Goal: Task Accomplishment & Management: Manage account settings

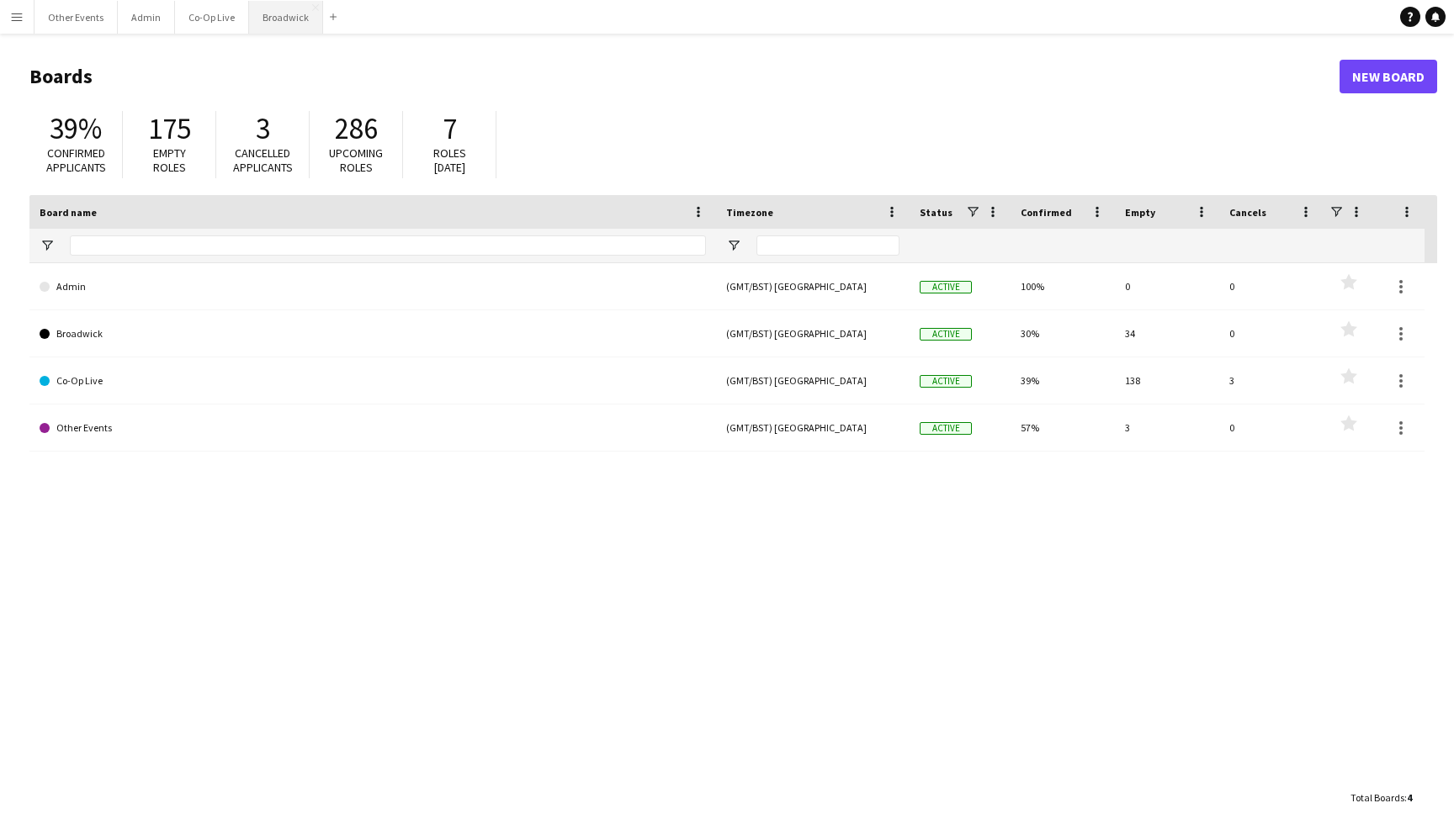
click at [249, 14] on button "Broadwick Close" at bounding box center [286, 17] width 74 height 33
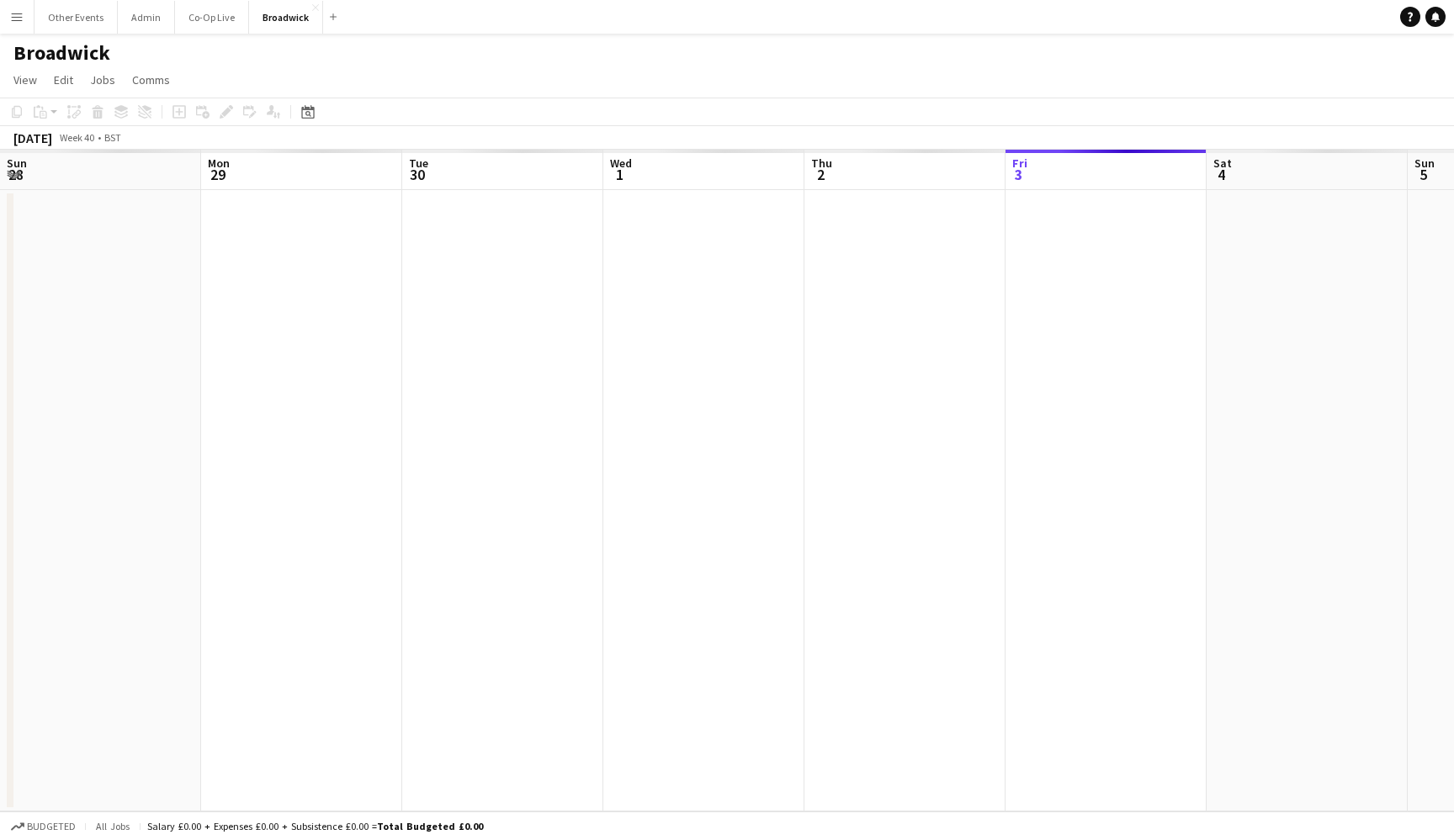
scroll to position [0, 618]
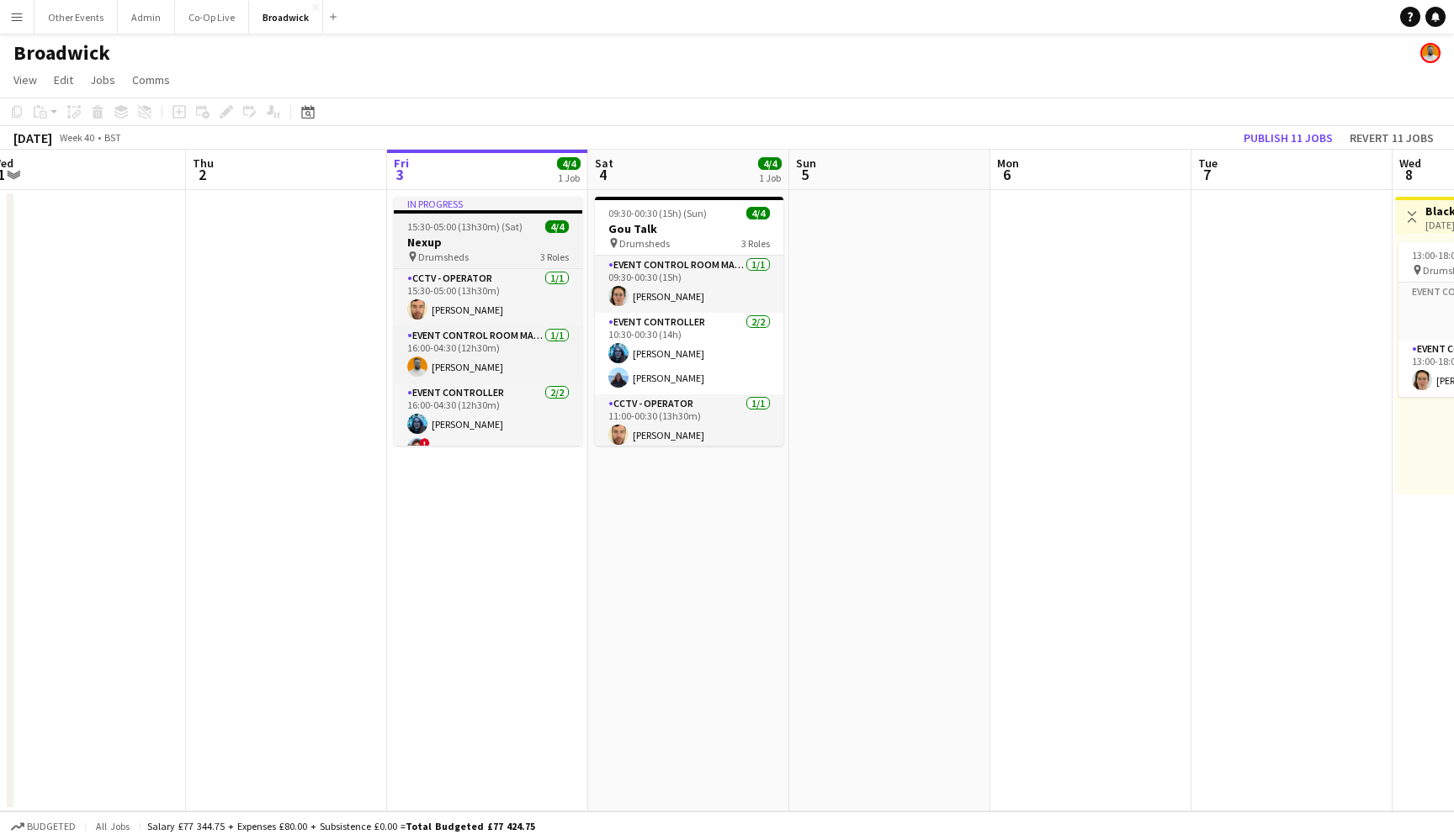
click at [497, 257] on div "pin Drumsheds 3 Roles" at bounding box center [488, 257] width 189 height 14
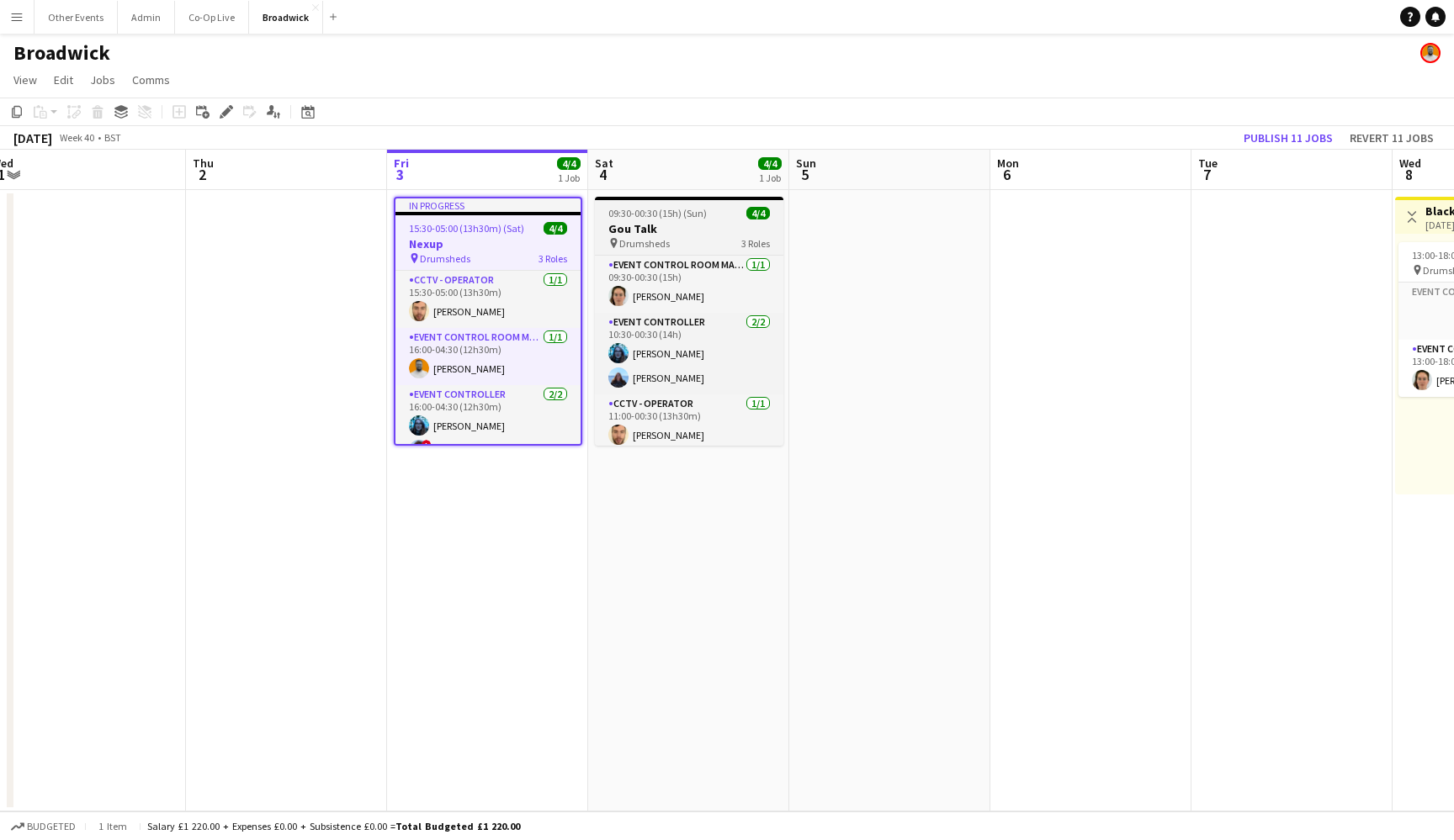
click at [660, 241] on span "Drumsheds" at bounding box center [644, 244] width 51 height 13
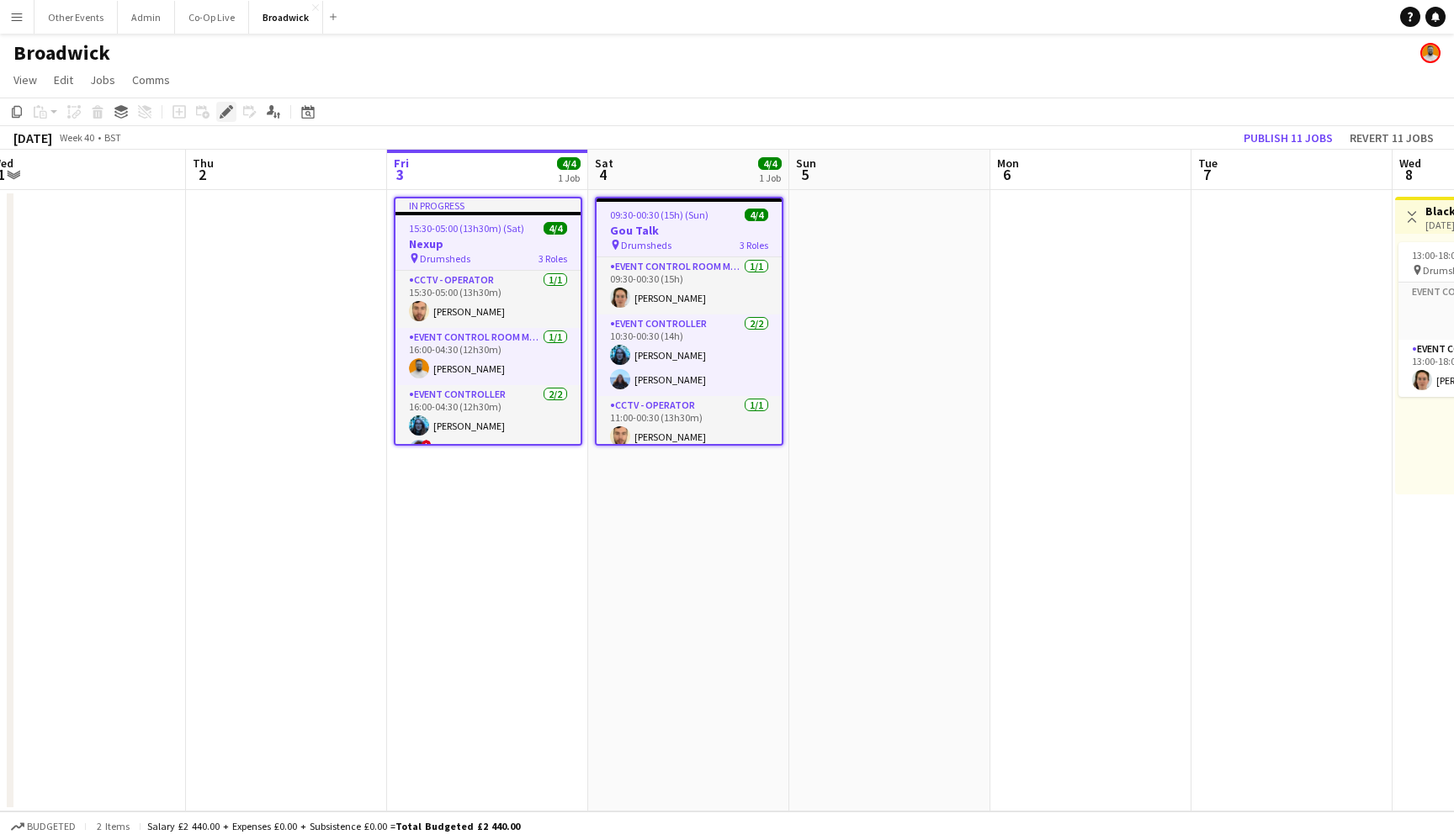
click at [232, 109] on icon "Edit" at bounding box center [226, 111] width 14 height 14
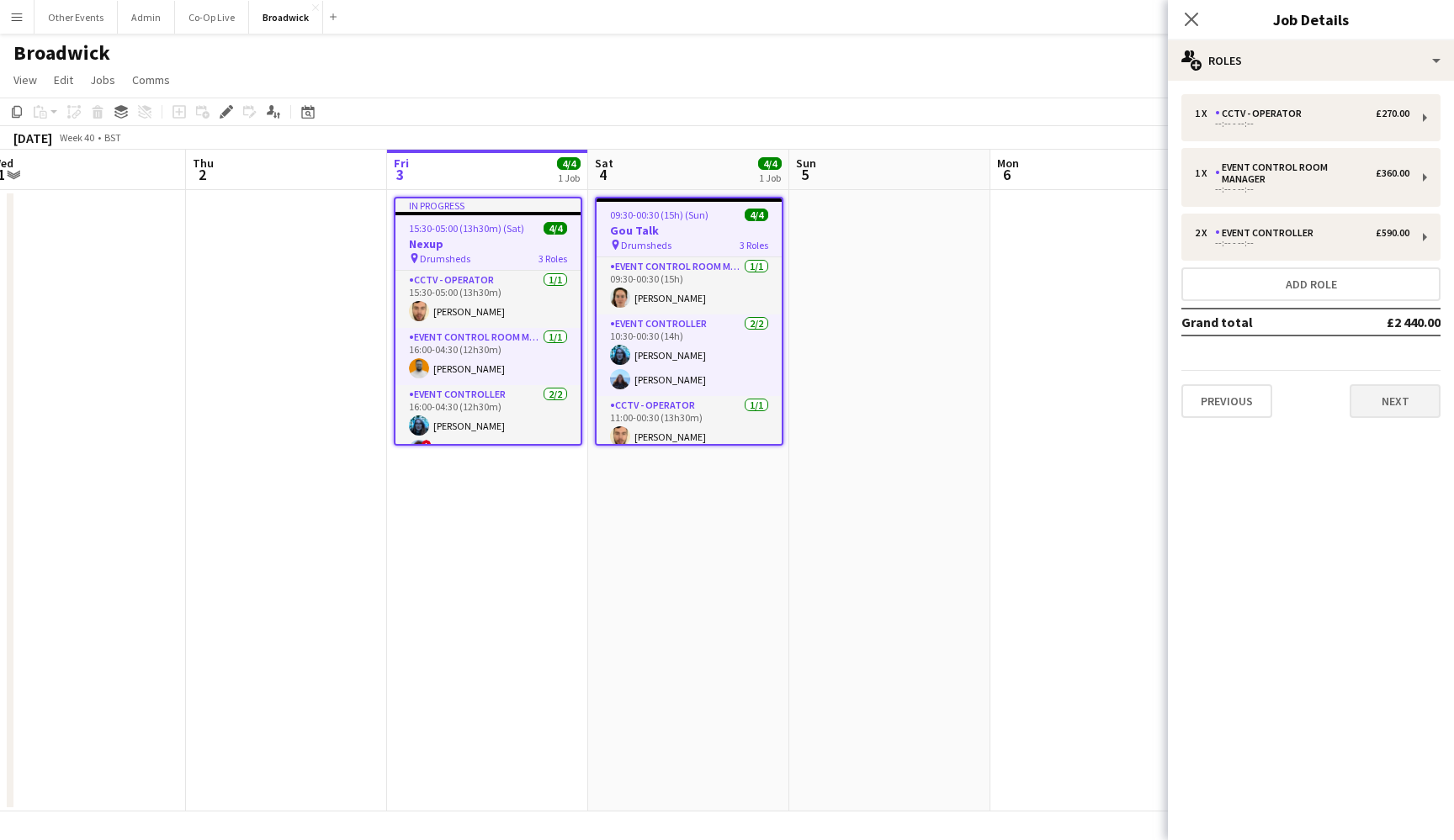
click at [1379, 386] on button "Next" at bounding box center [1394, 401] width 91 height 34
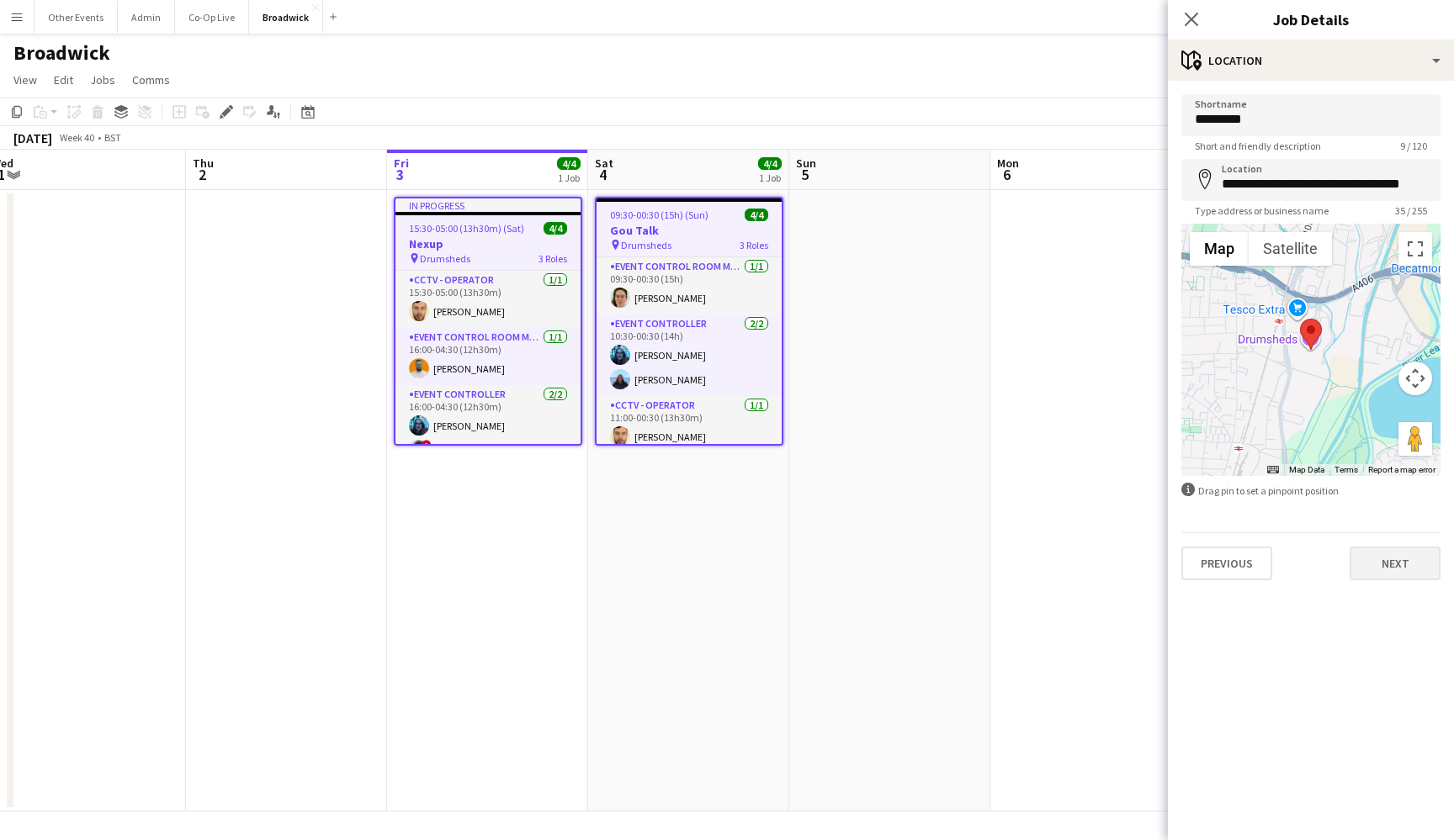
click at [1391, 568] on button "Next" at bounding box center [1394, 563] width 91 height 34
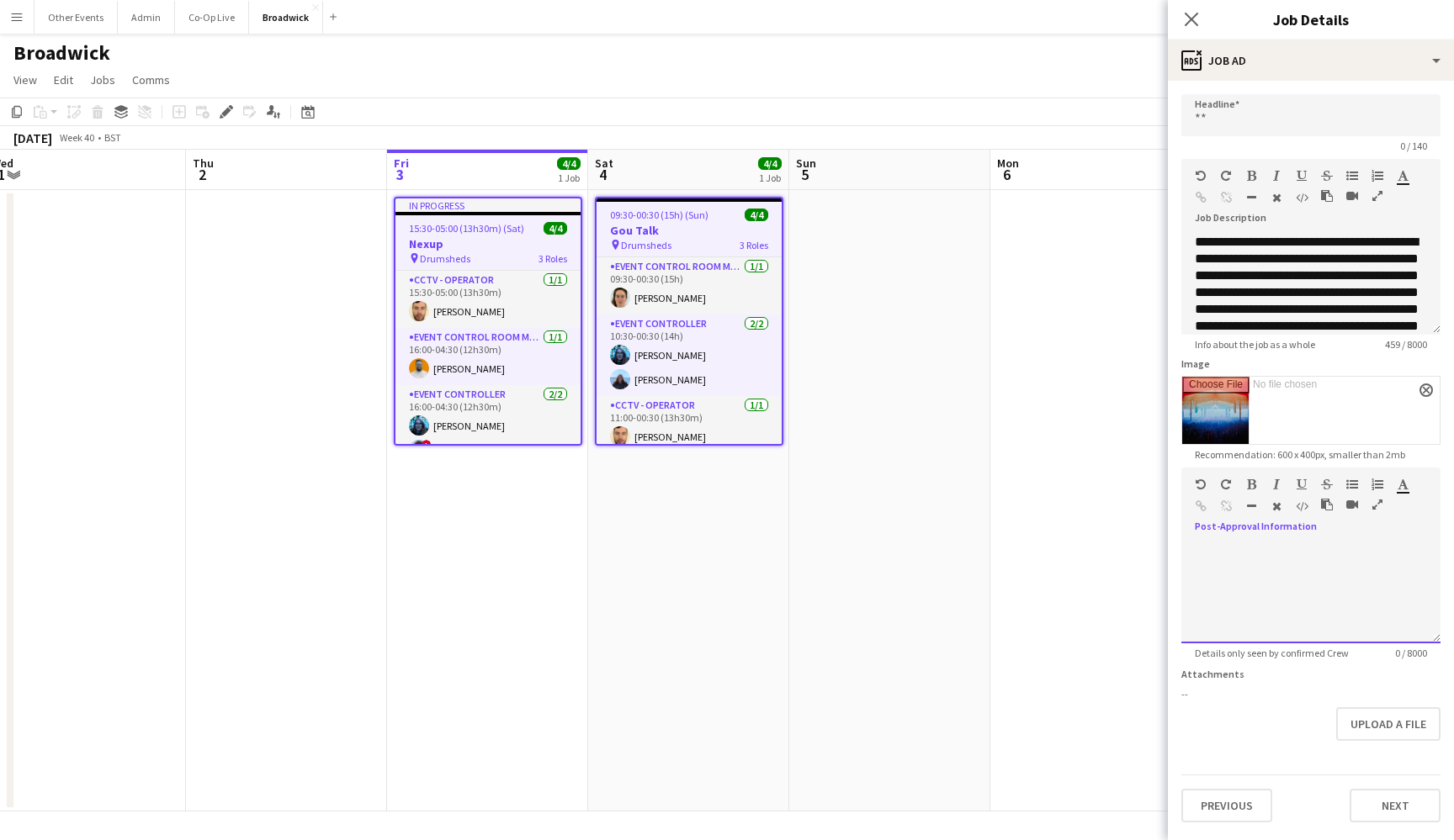
click at [1385, 544] on div at bounding box center [1311, 593] width 260 height 101
drag, startPoint x: 1399, startPoint y: 550, endPoint x: 1353, endPoint y: 549, distance: 46.0
click at [1353, 549] on div "**********" at bounding box center [1311, 593] width 260 height 101
click at [1197, 505] on icon "button" at bounding box center [1201, 506] width 11 height 12
click at [1298, 549] on div "**********" at bounding box center [1311, 593] width 260 height 101
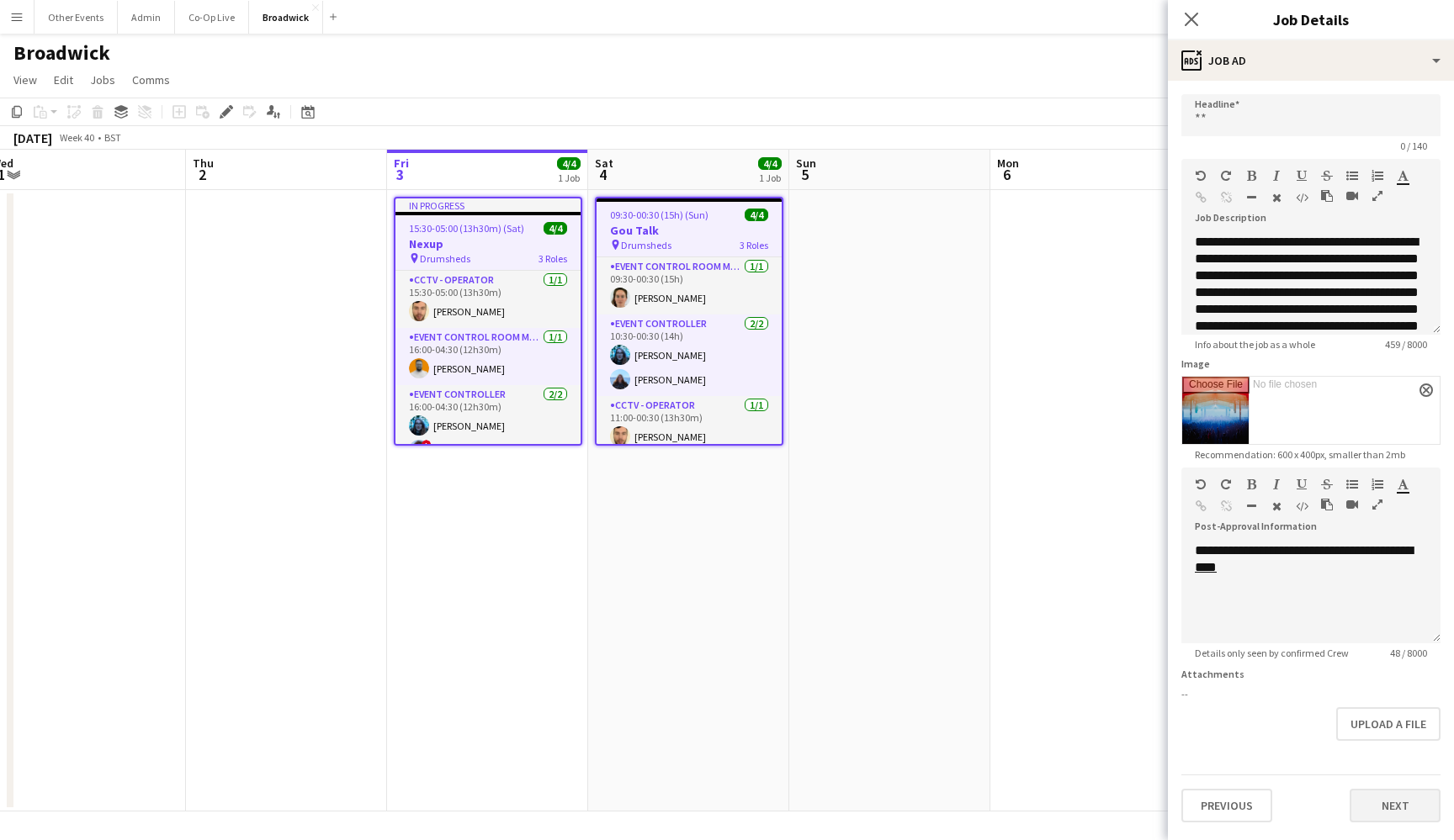
click at [1408, 810] on button "Next" at bounding box center [1394, 806] width 91 height 34
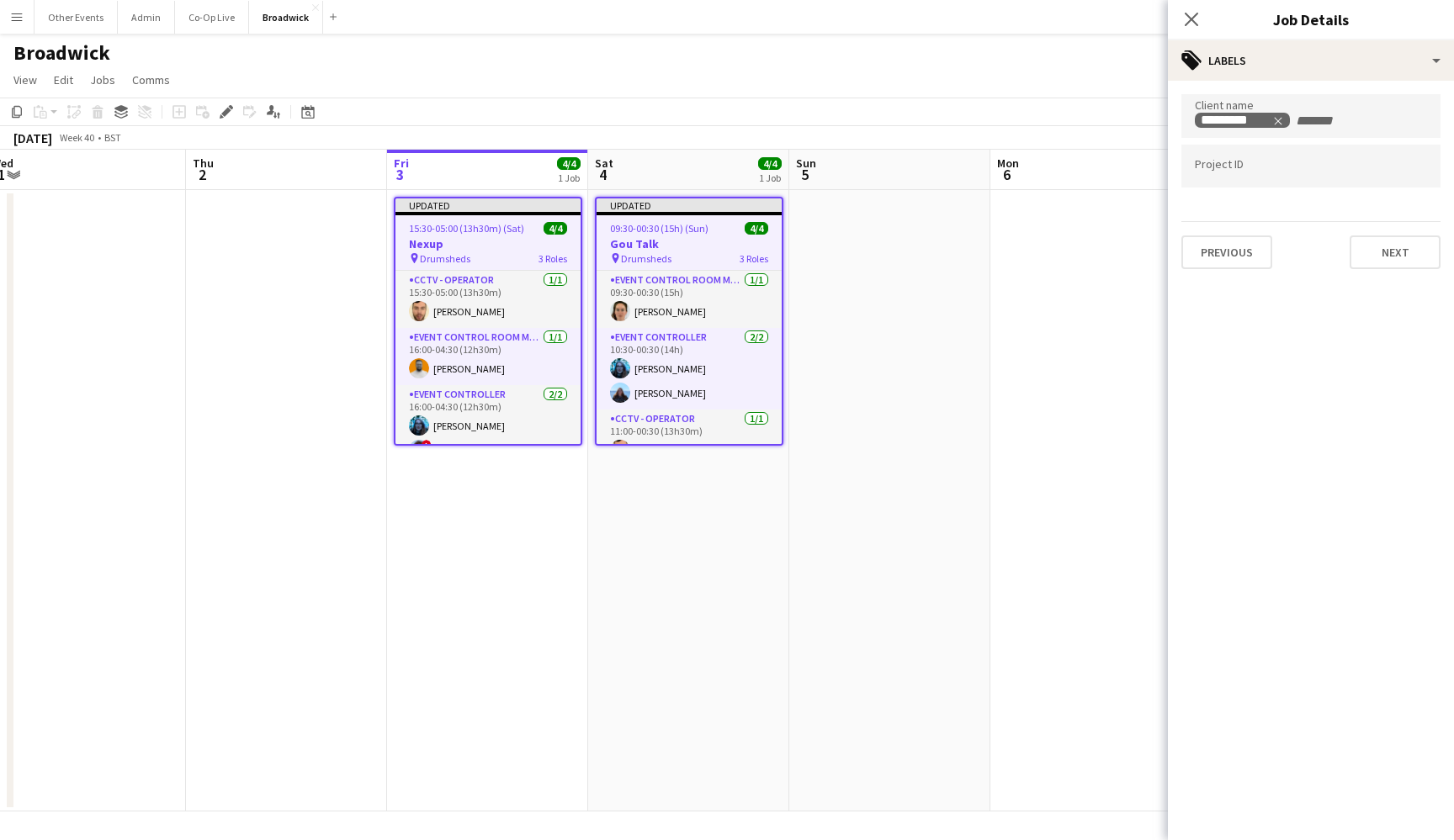
click at [1068, 480] on app-date-cell at bounding box center [1090, 501] width 201 height 622
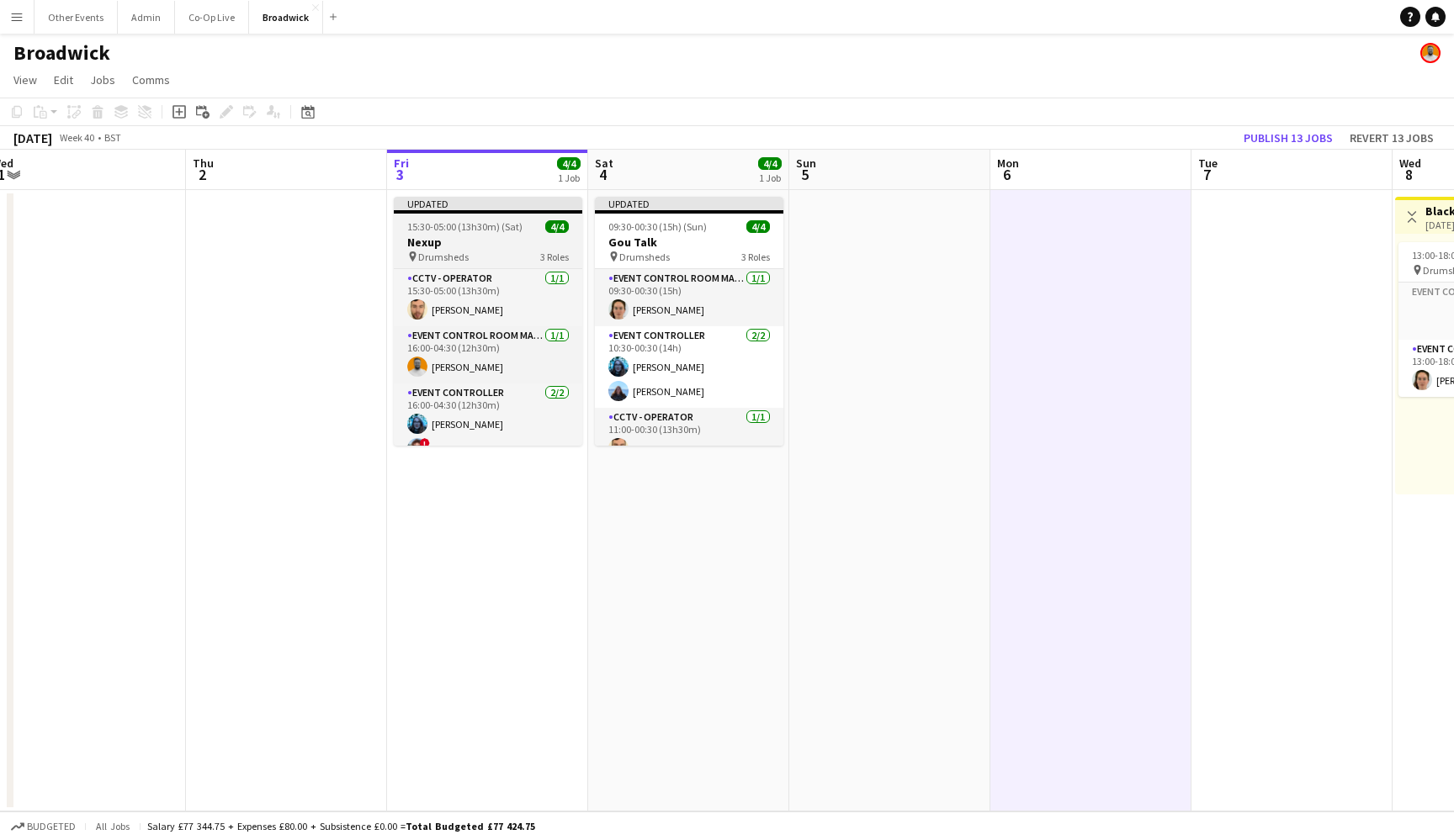
click at [489, 231] on span "15:30-05:00 (13h30m) (Sat)" at bounding box center [464, 227] width 115 height 13
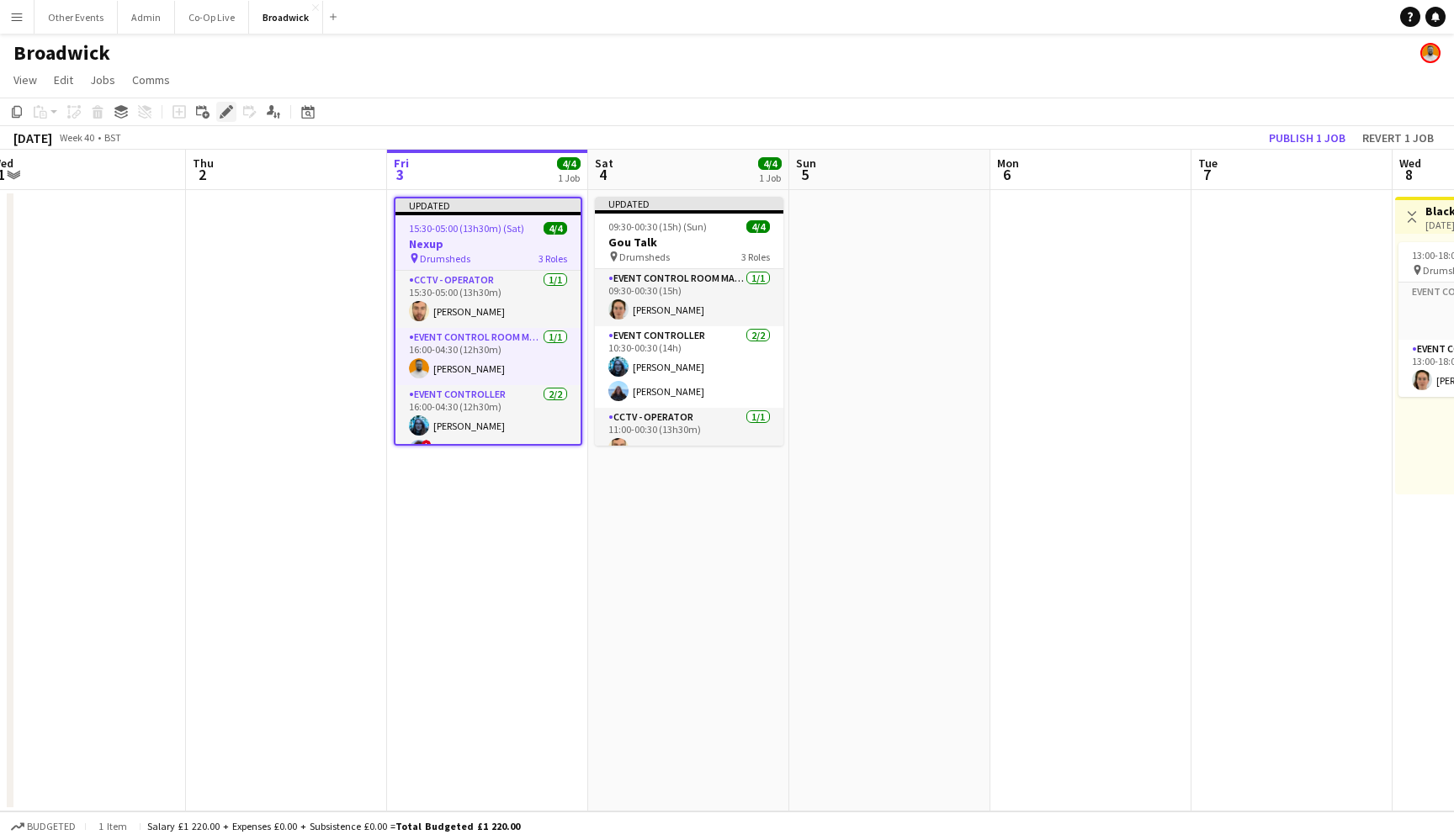
click at [222, 114] on icon at bounding box center [225, 112] width 9 height 9
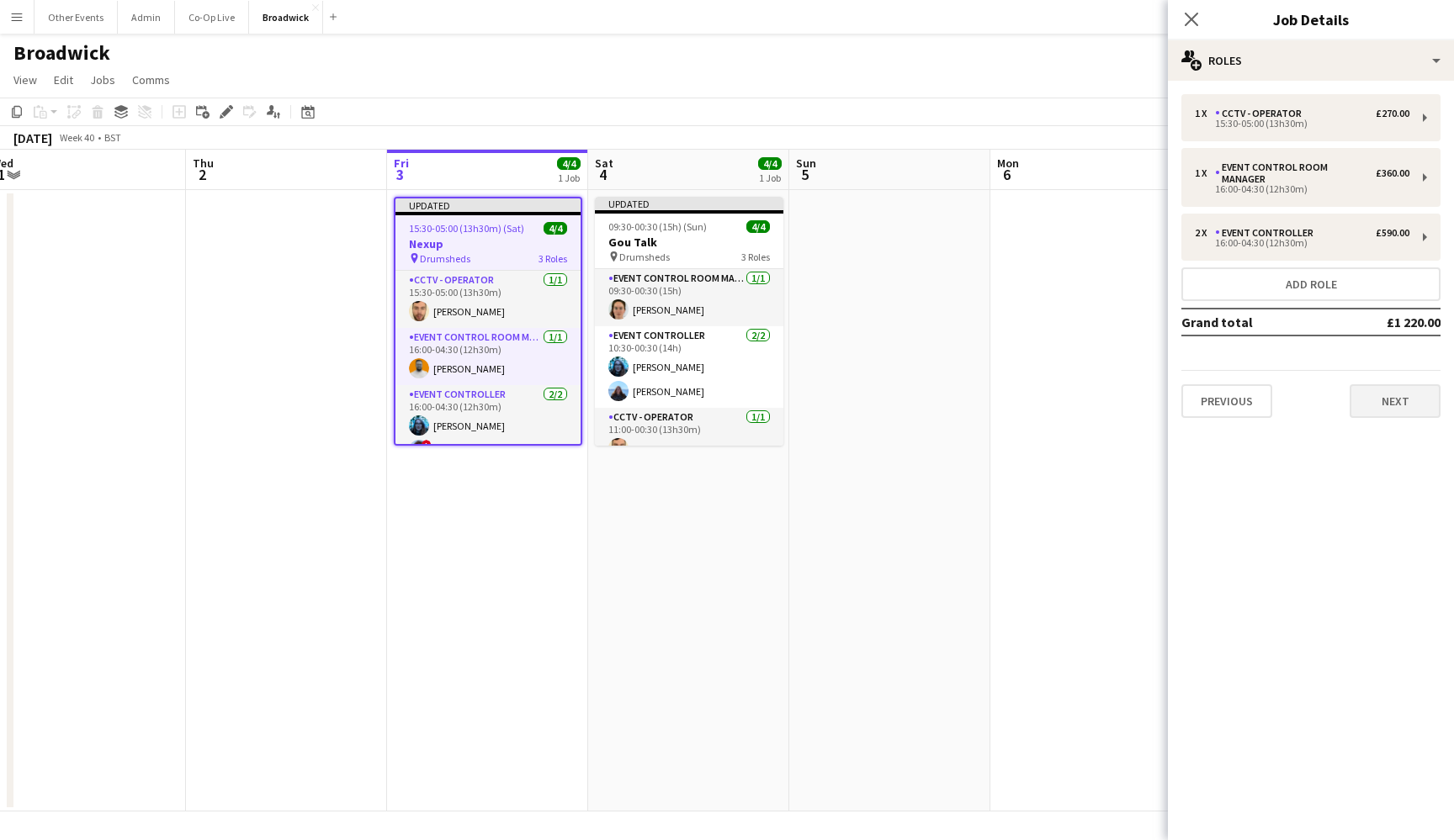
click at [1404, 397] on button "Next" at bounding box center [1394, 401] width 91 height 34
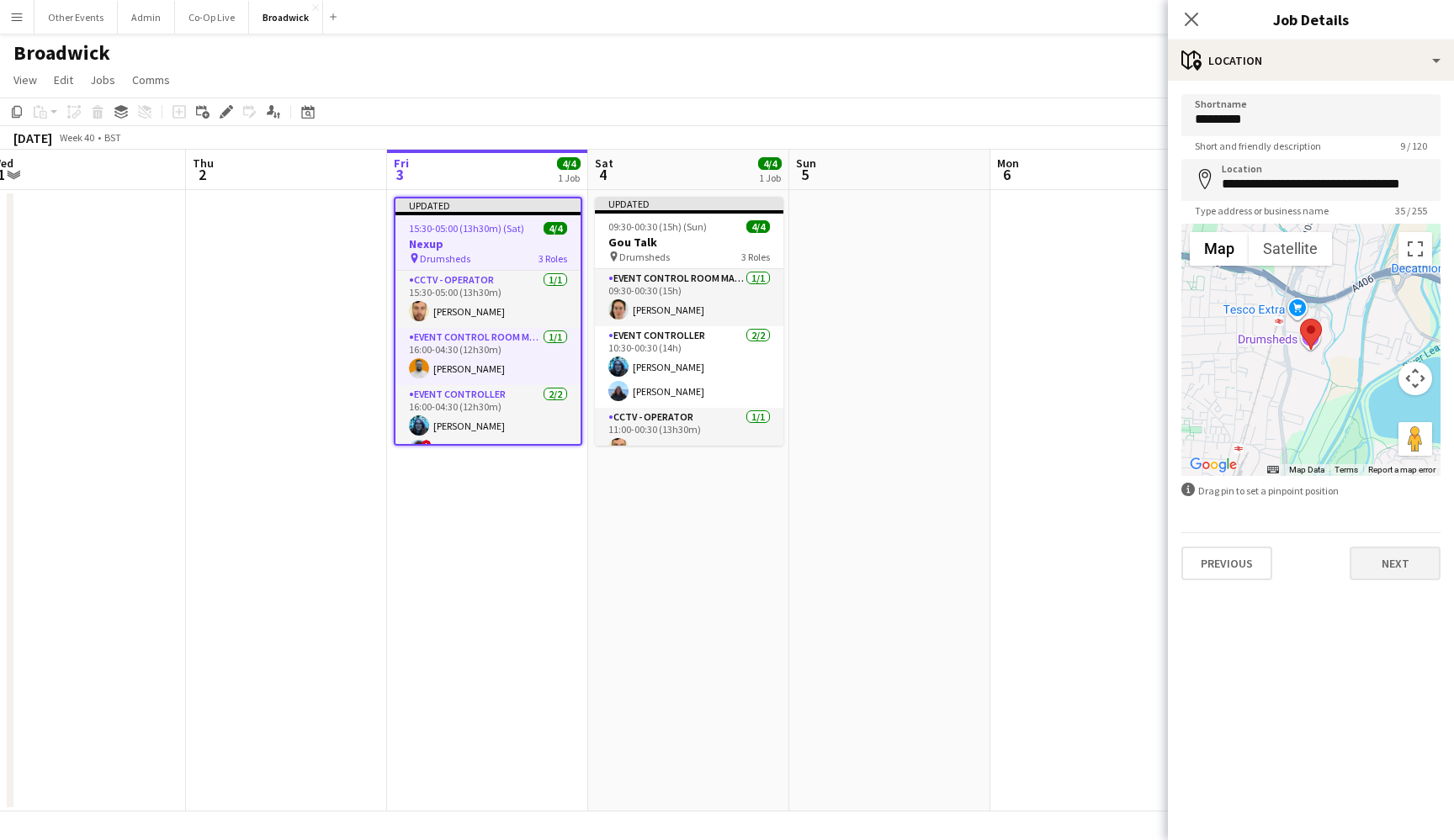
click at [1388, 575] on button "Next" at bounding box center [1394, 563] width 91 height 34
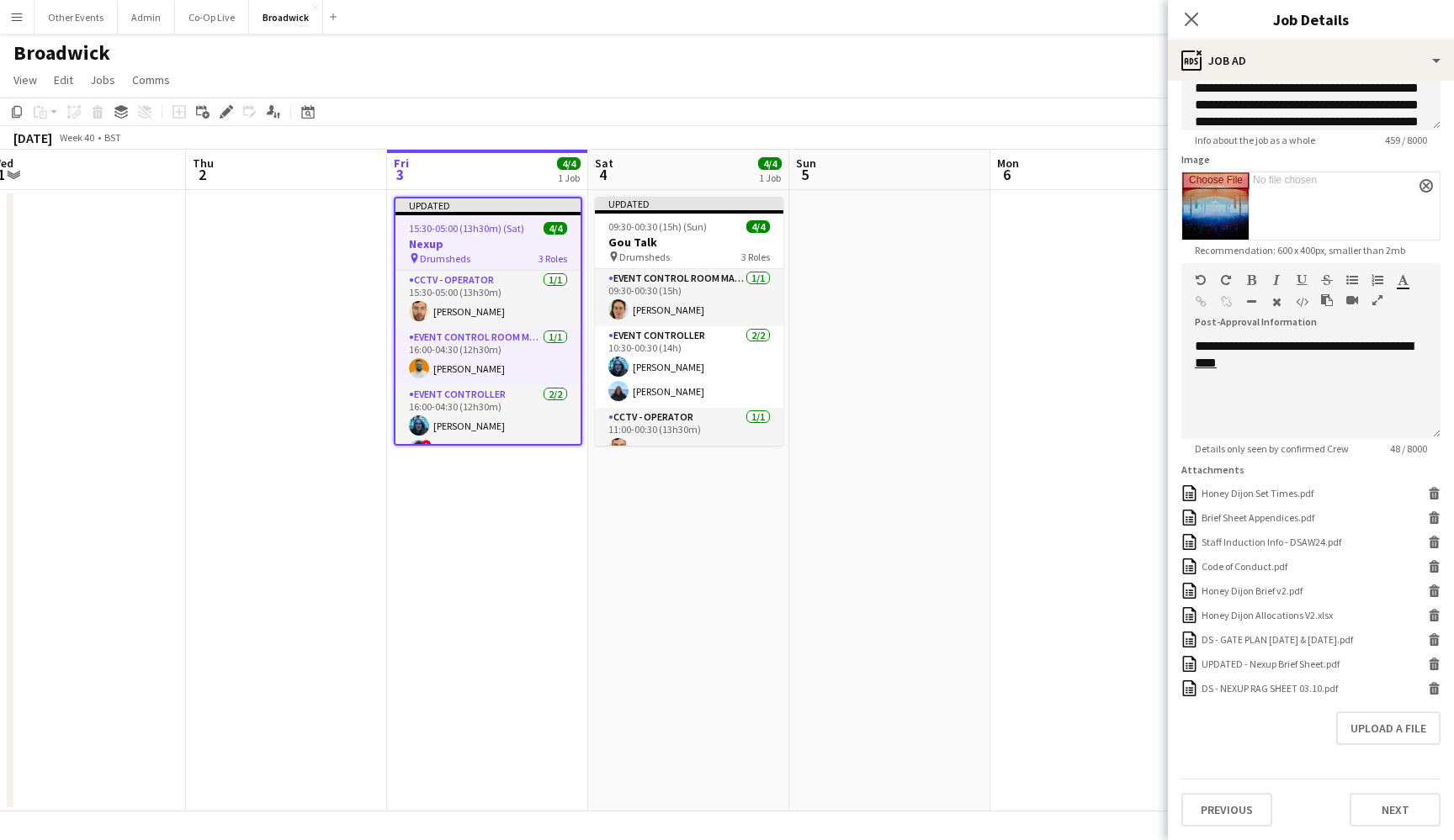
scroll to position [204, 0]
click at [1437, 492] on icon at bounding box center [1434, 496] width 8 height 7
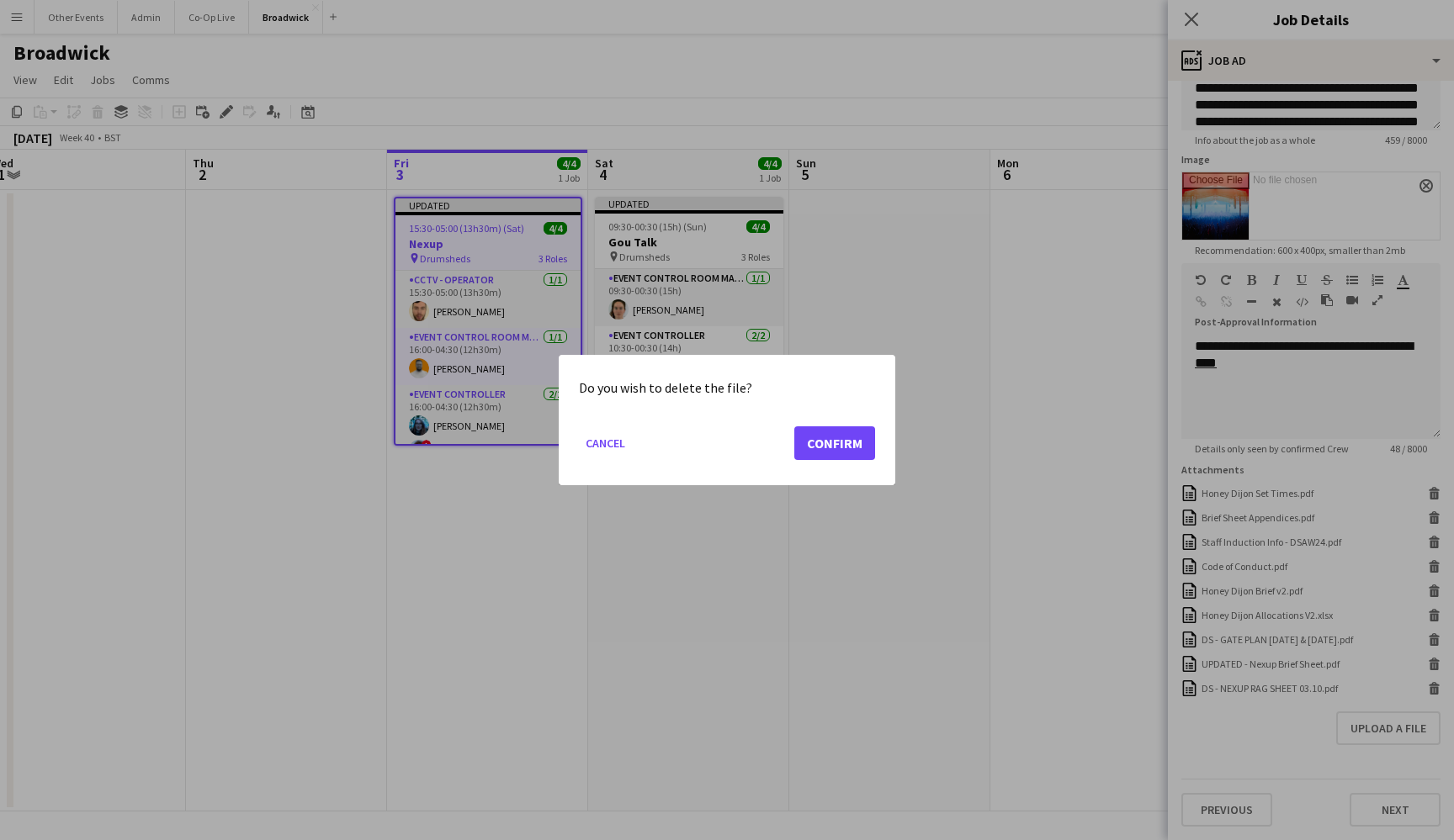
click at [854, 441] on button "Confirm" at bounding box center [835, 443] width 81 height 34
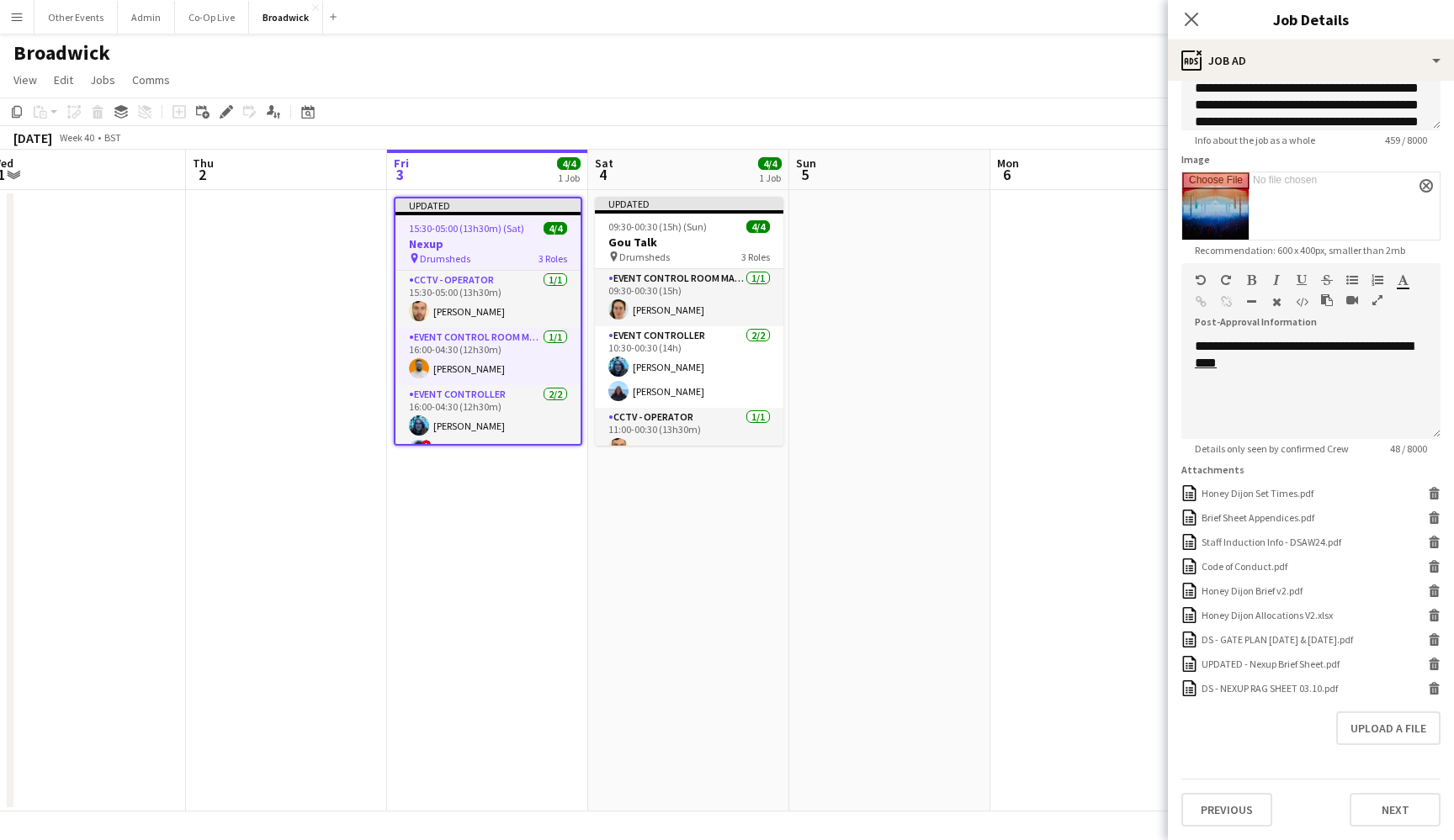
scroll to position [180, 0]
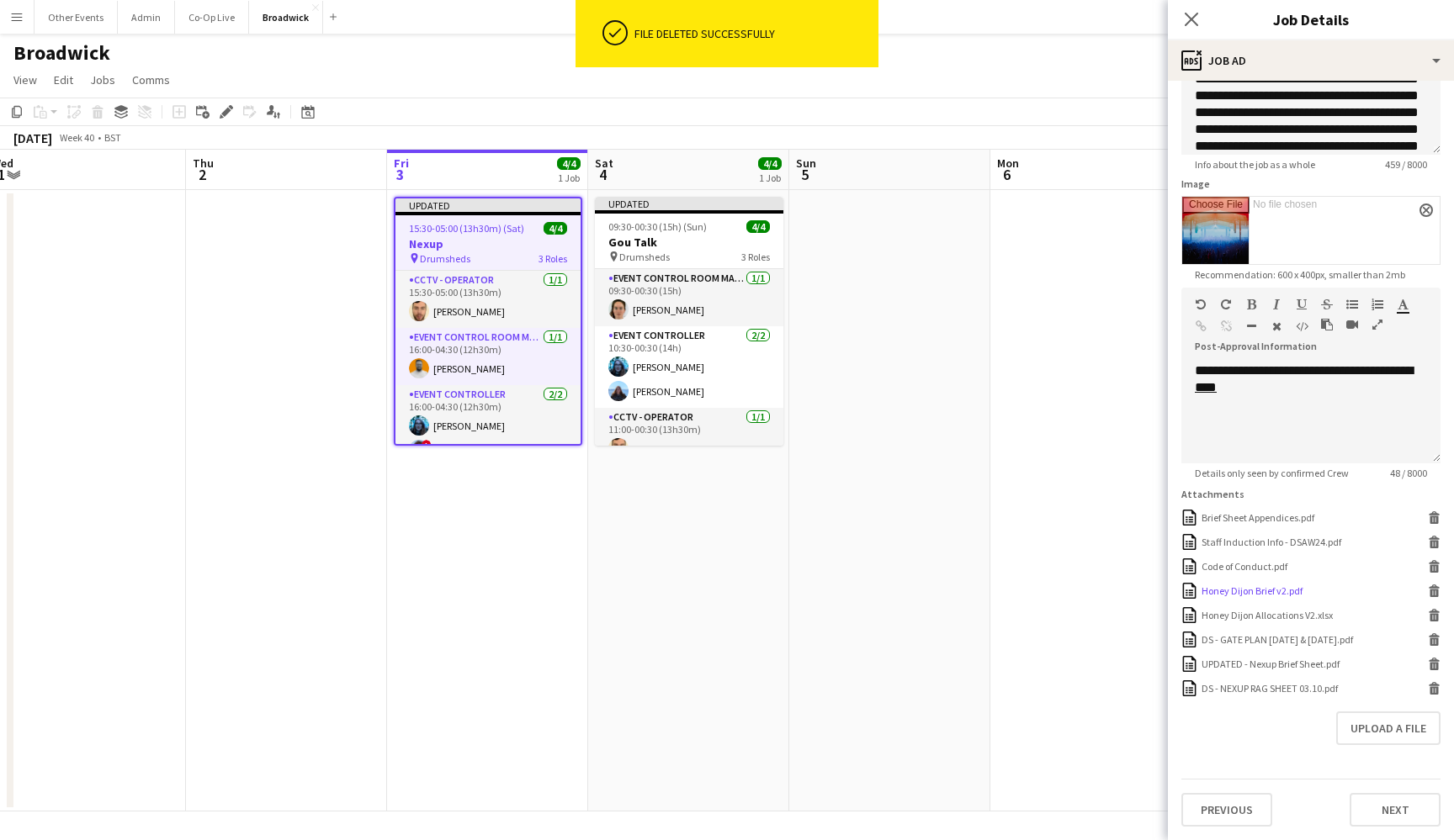
click at [1432, 593] on icon at bounding box center [1434, 593] width 8 height 7
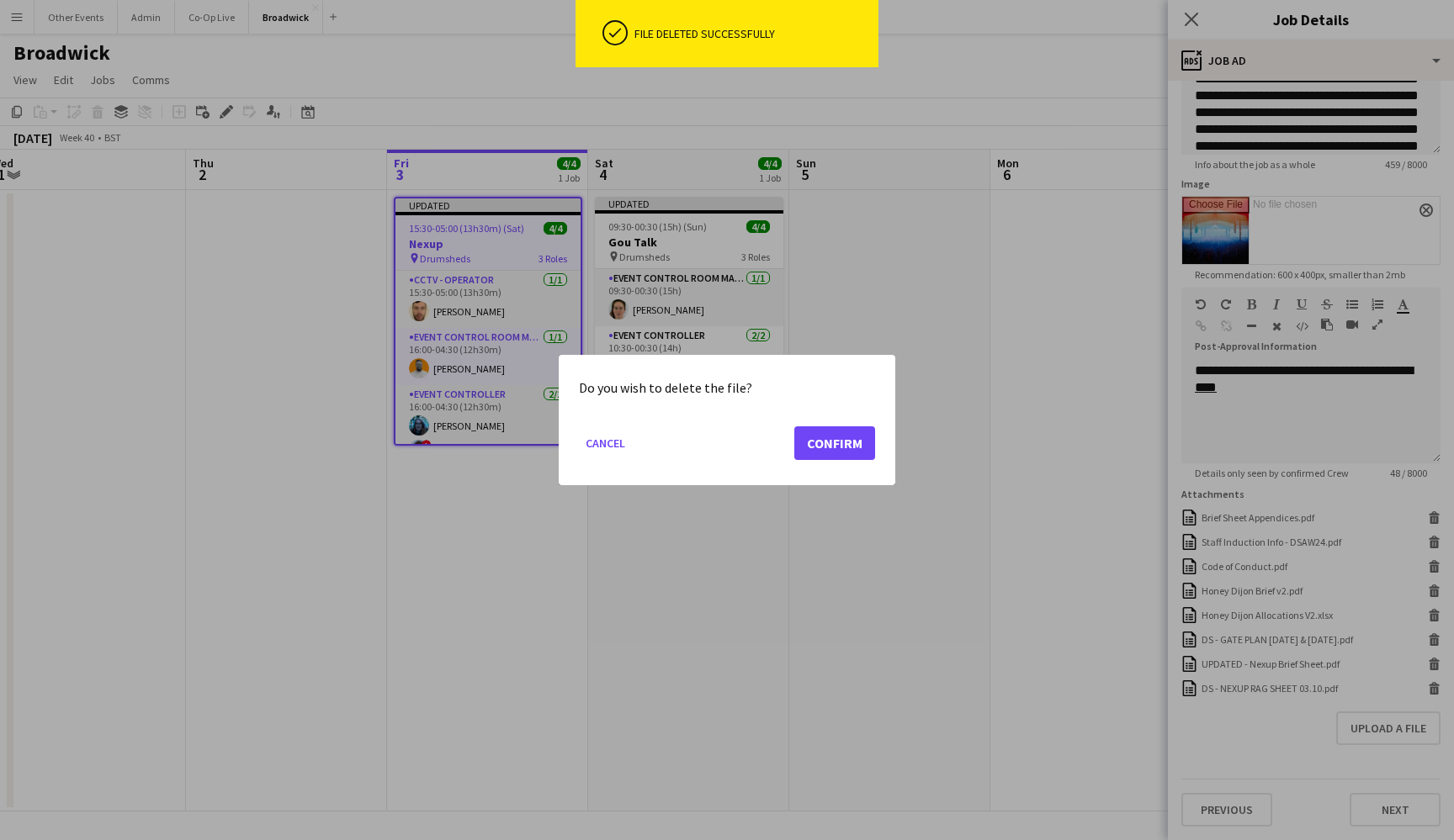
click at [856, 428] on button "Confirm" at bounding box center [835, 443] width 81 height 34
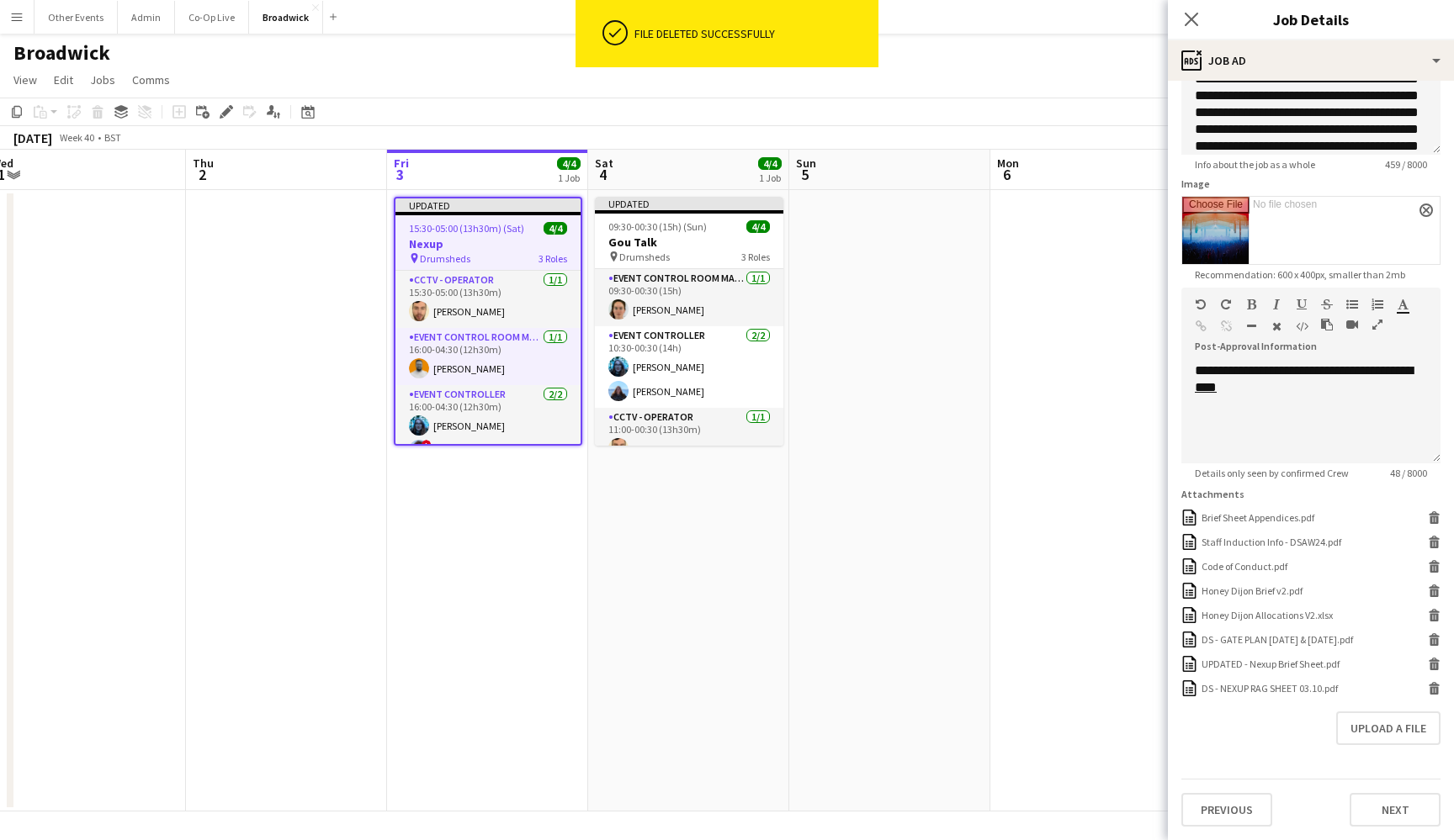
scroll to position [155, 0]
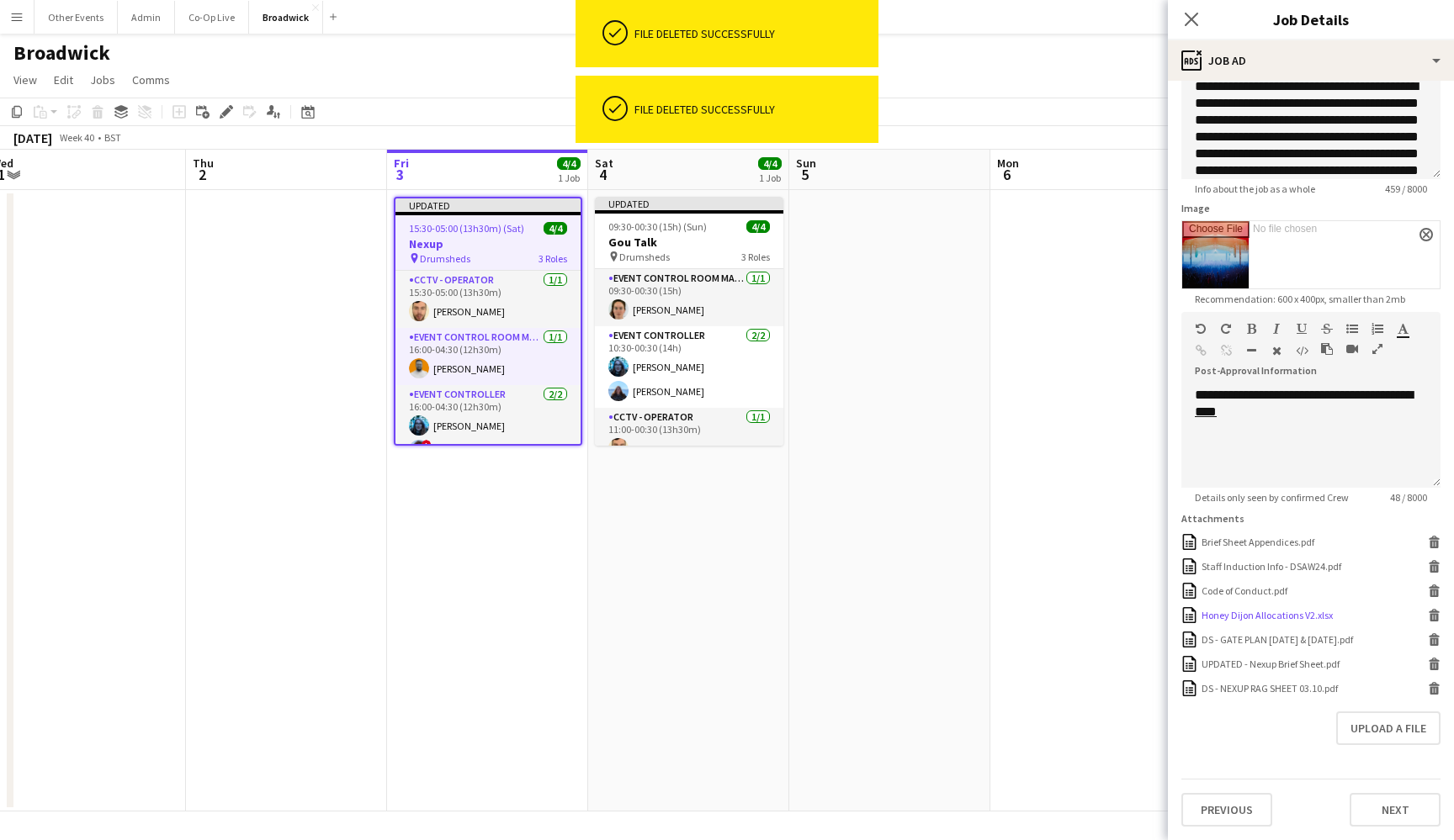
click at [1432, 613] on icon at bounding box center [1434, 611] width 11 height 5
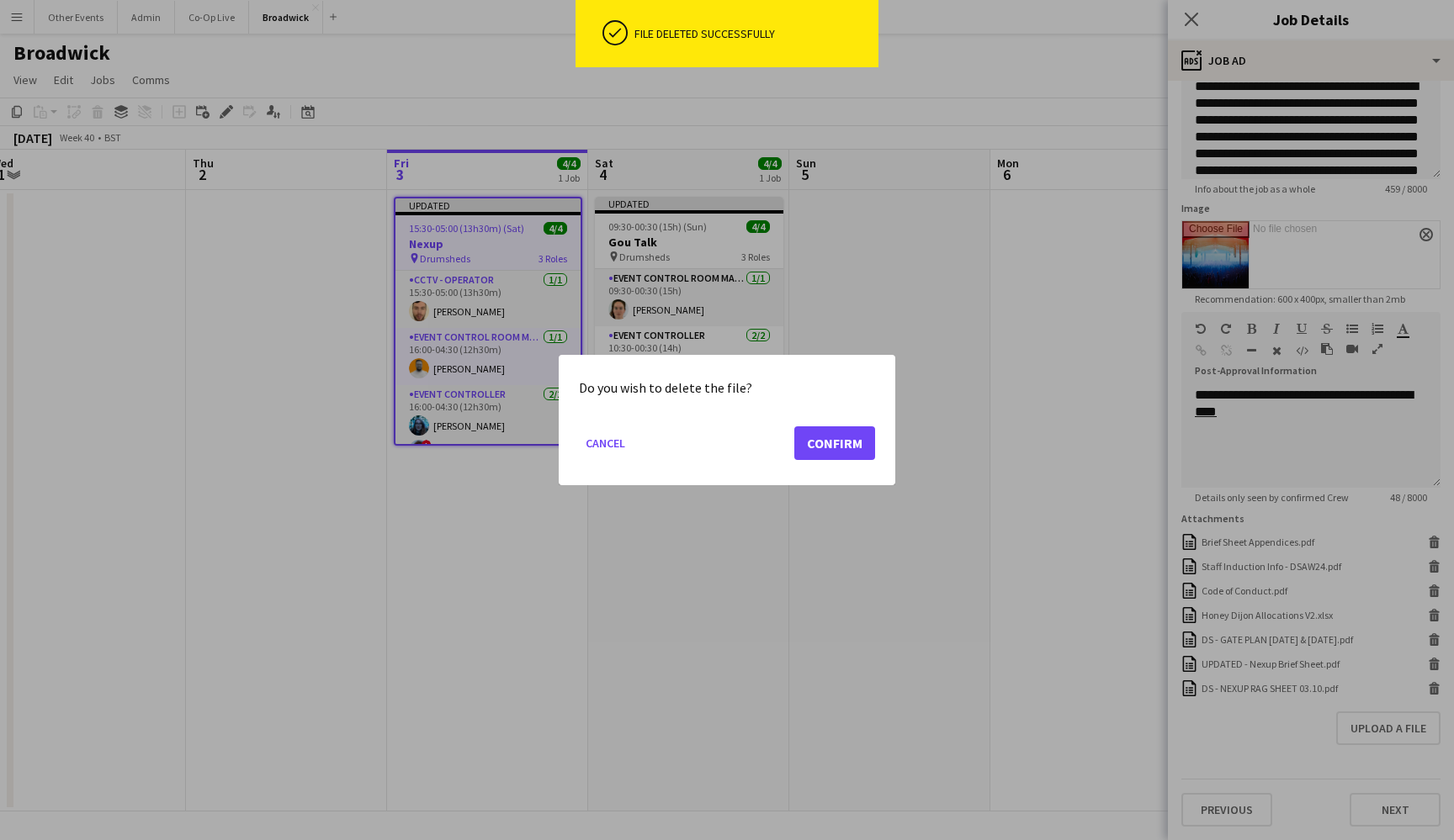
click at [832, 443] on button "Confirm" at bounding box center [835, 443] width 81 height 34
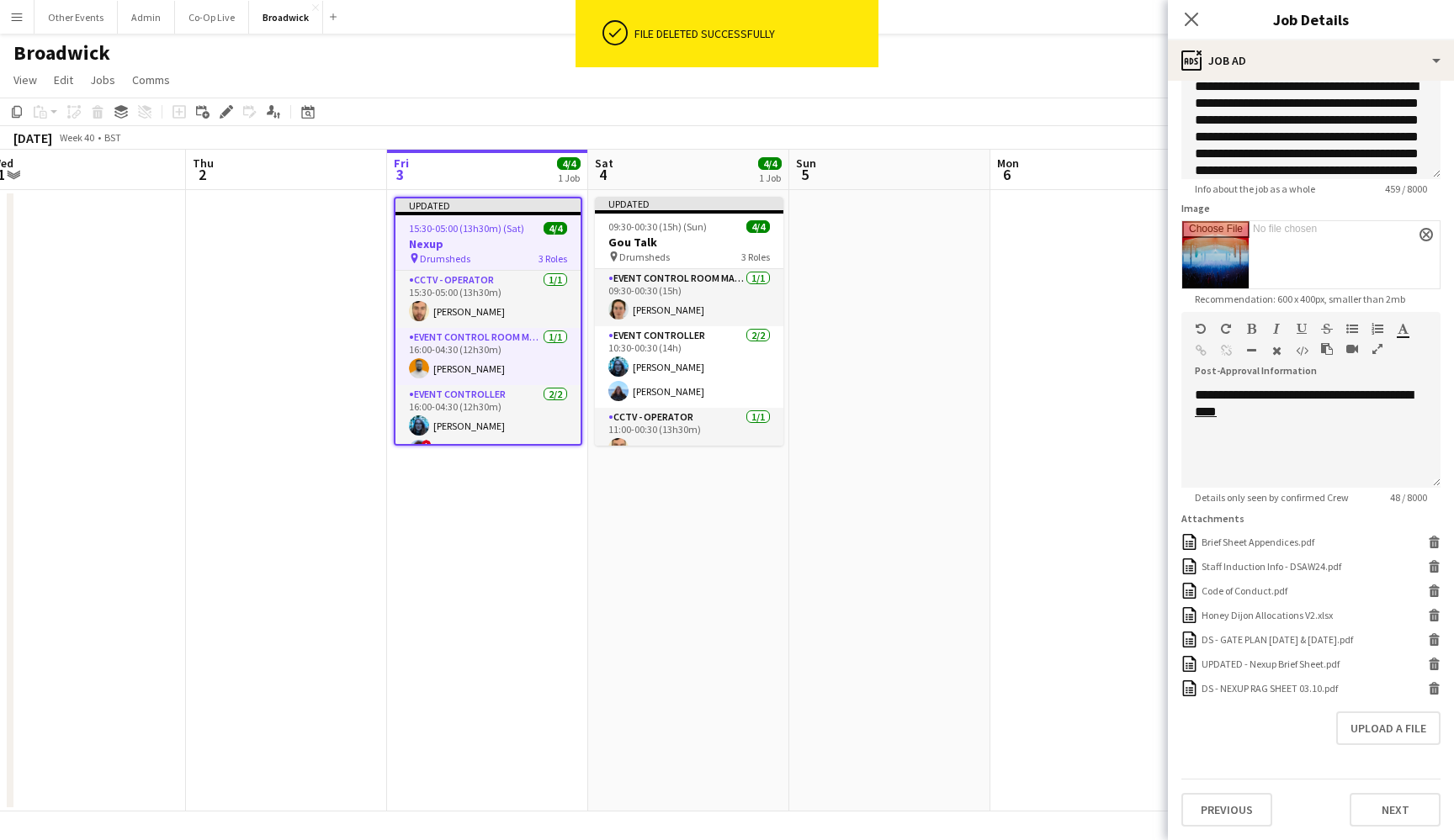
scroll to position [132, 0]
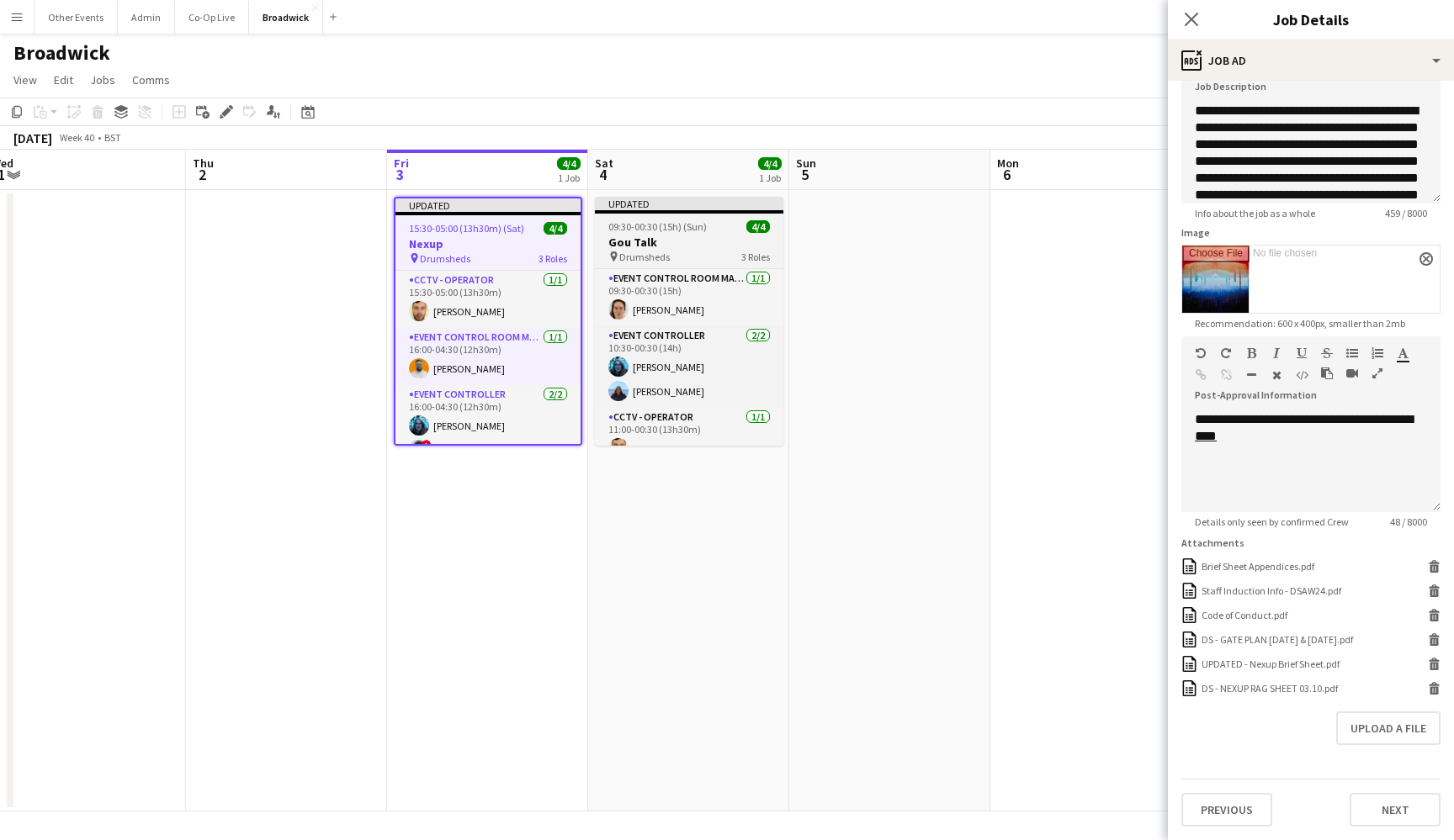
click at [693, 258] on div "pin Drumsheds 3 Roles" at bounding box center [688, 257] width 189 height 14
type input "********"
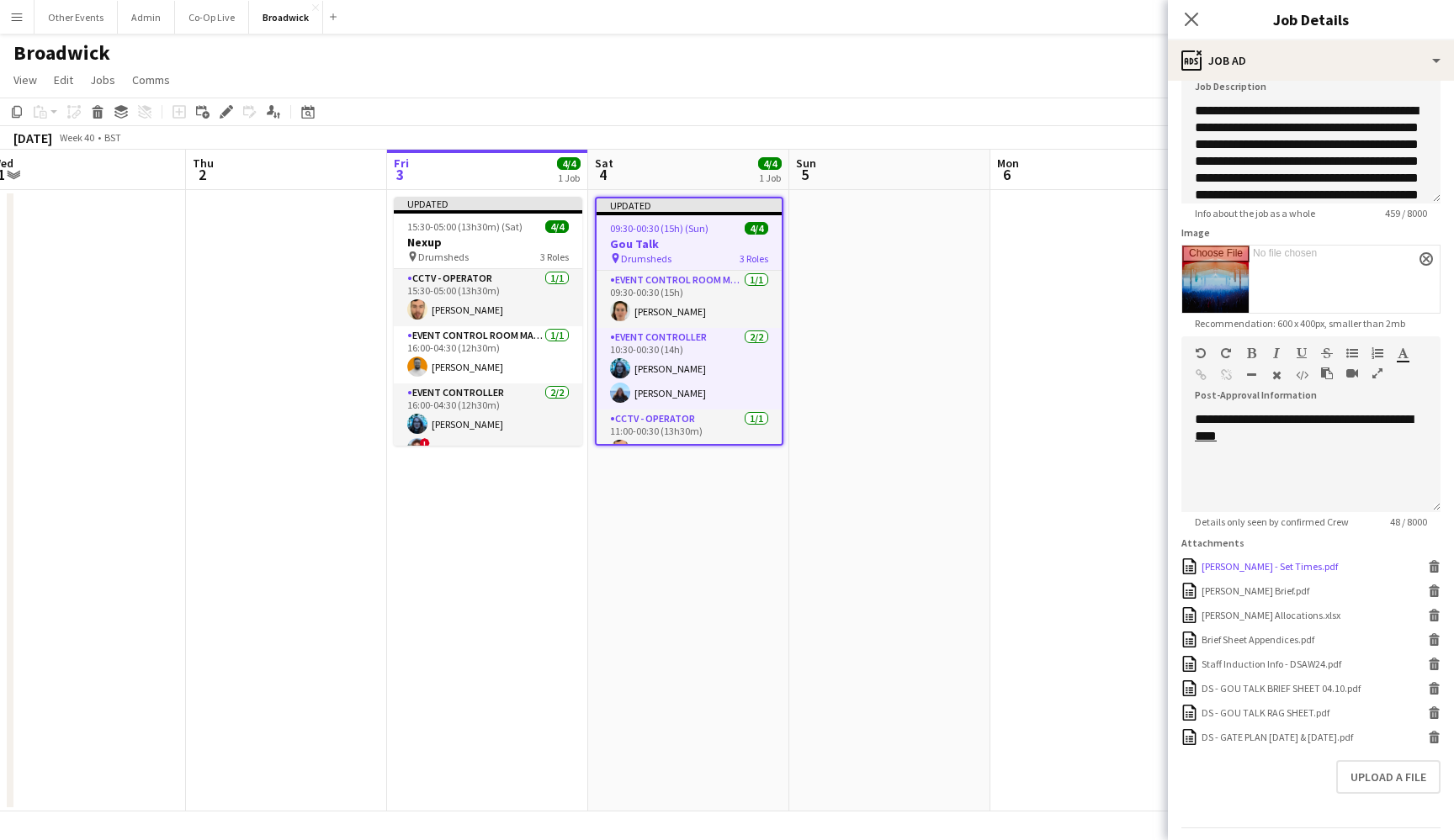
click at [1435, 567] on icon at bounding box center [1434, 569] width 8 height 7
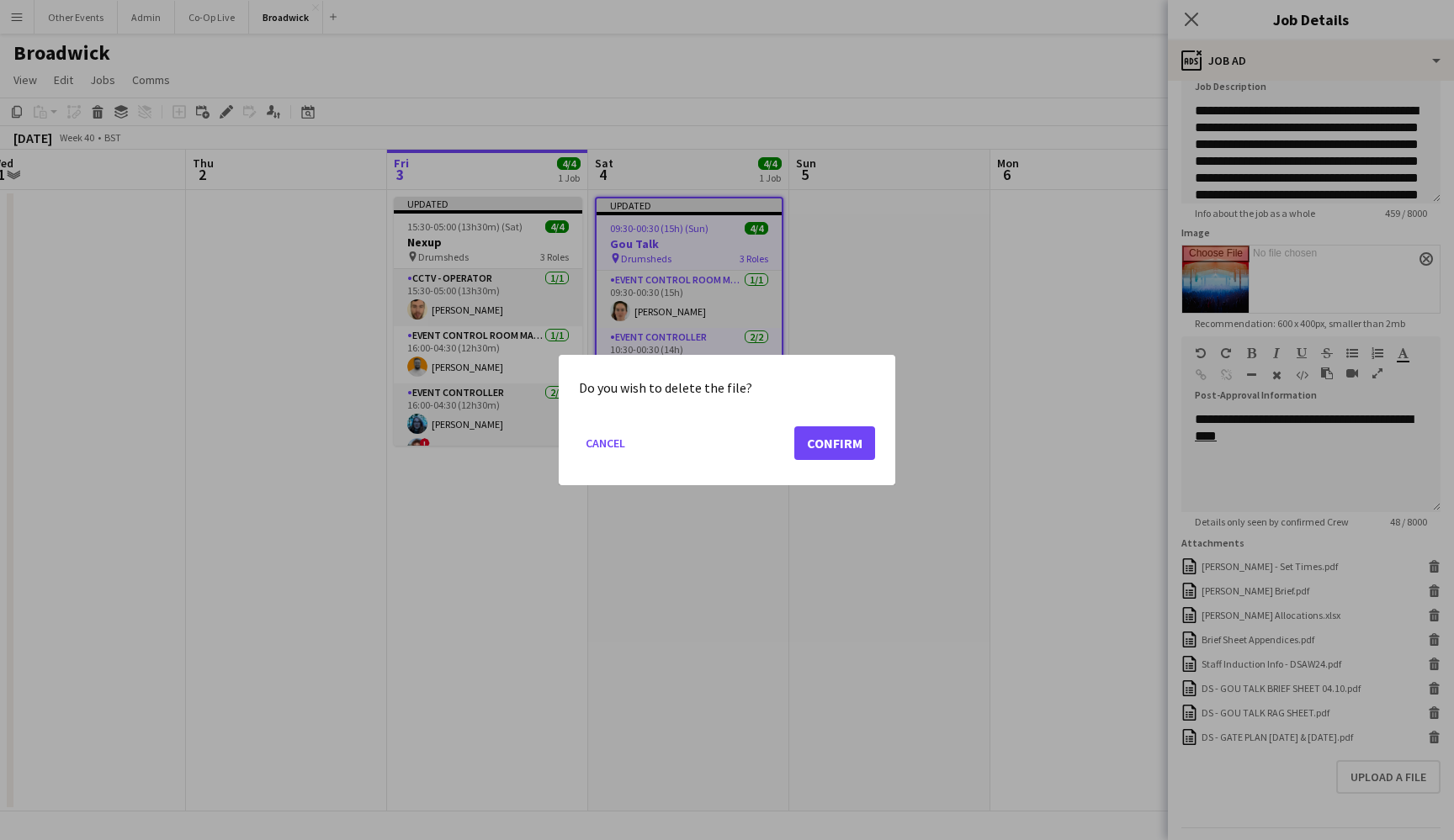
click at [848, 411] on div "Do you wish to delete the file? Cancel Confirm" at bounding box center [727, 420] width 337 height 131
click at [848, 443] on button "Confirm" at bounding box center [835, 443] width 81 height 34
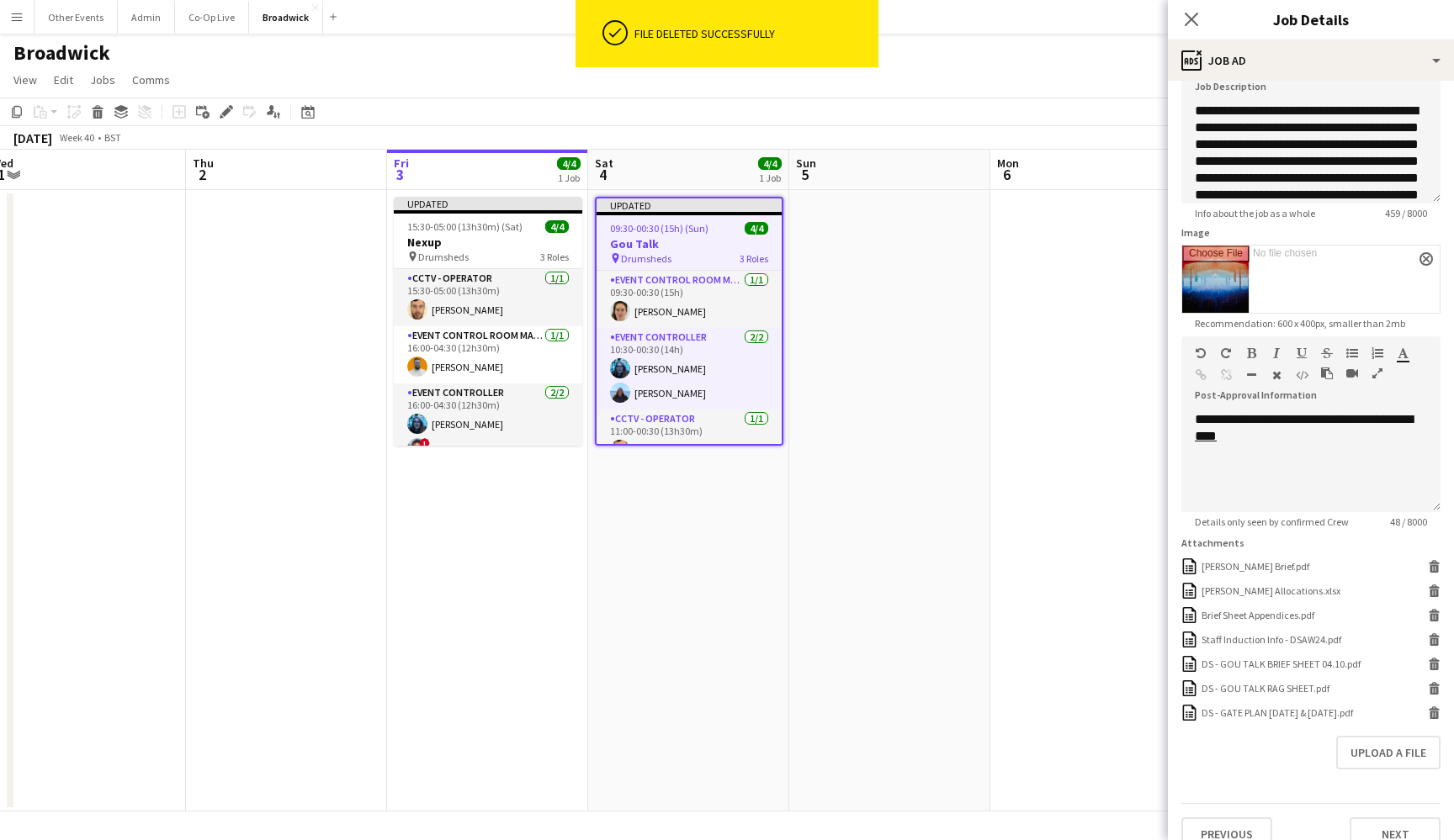
click at [1440, 561] on form "**********" at bounding box center [1310, 407] width 286 height 888
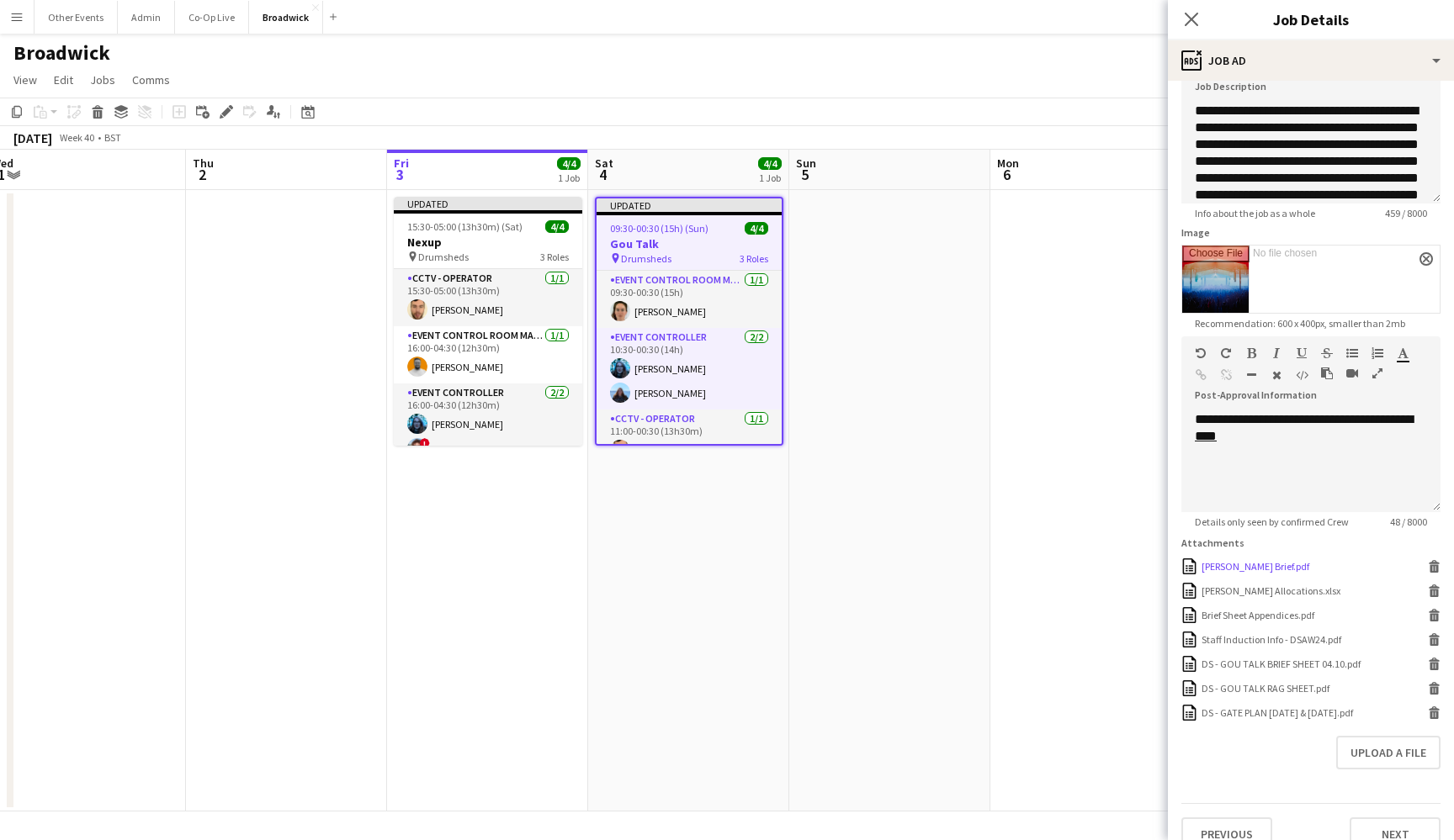
click at [1436, 561] on icon at bounding box center [1434, 562] width 11 height 5
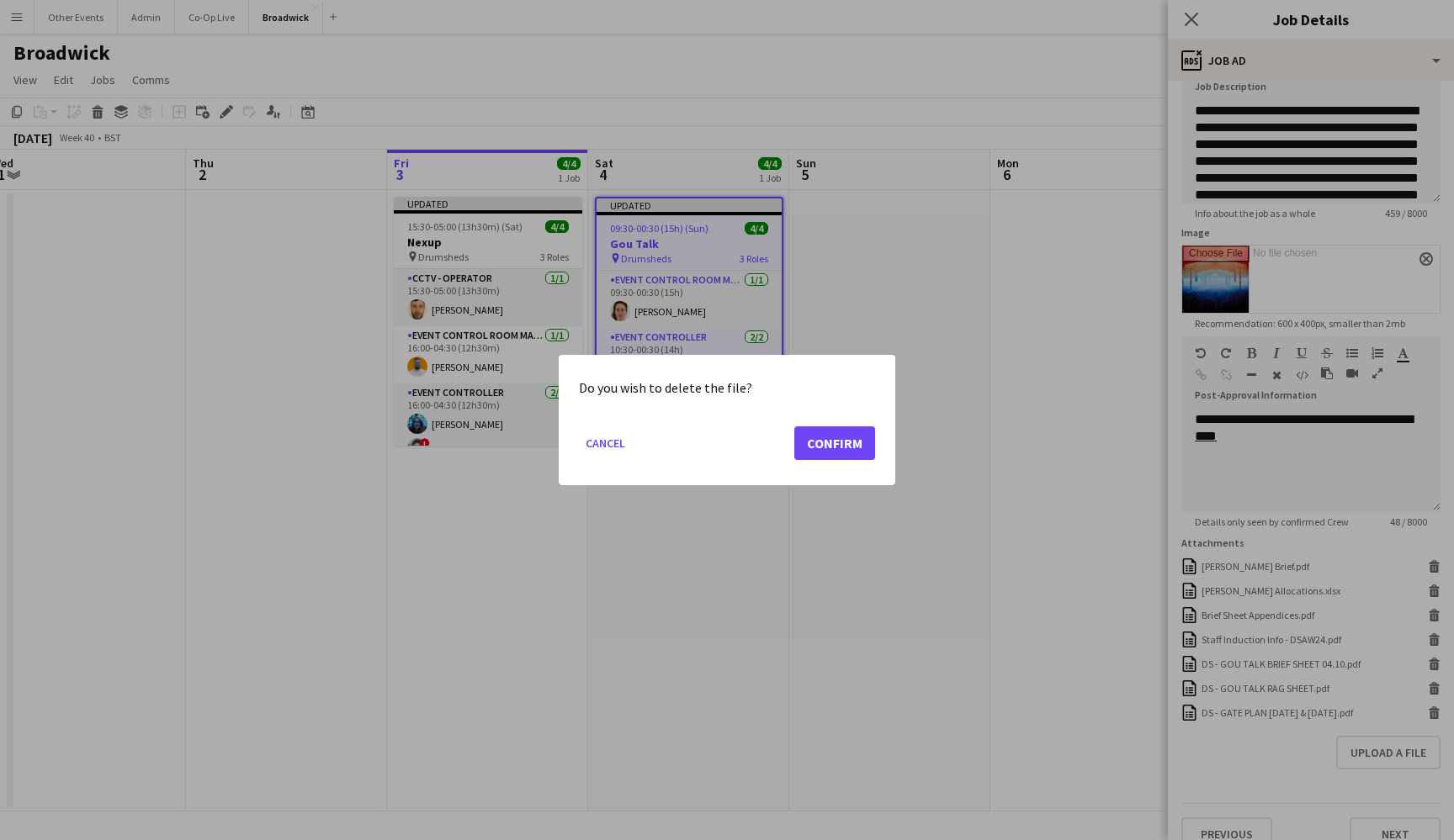
click at [857, 432] on button "Confirm" at bounding box center [835, 443] width 81 height 34
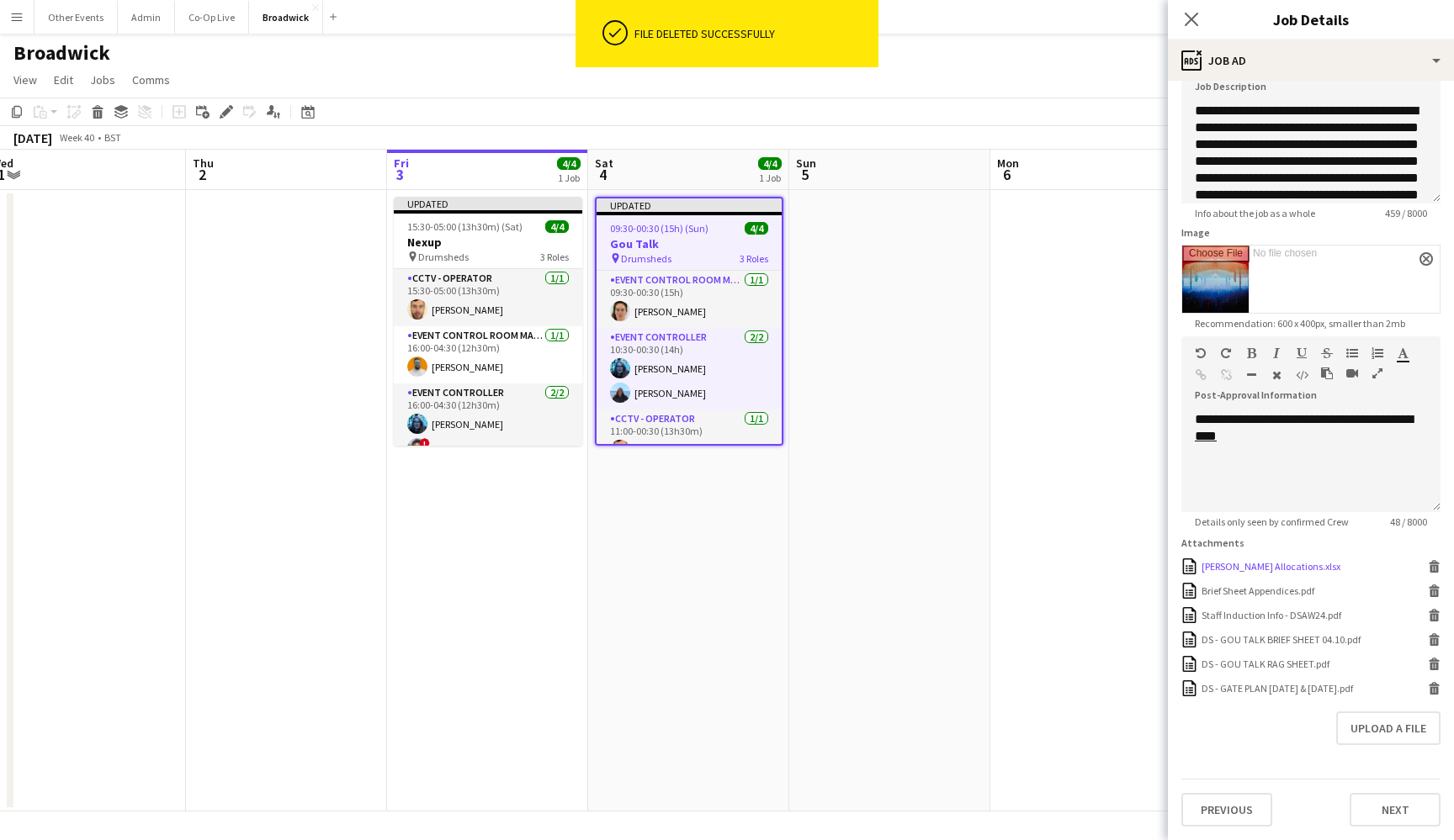
click at [1431, 565] on icon at bounding box center [1434, 569] width 8 height 7
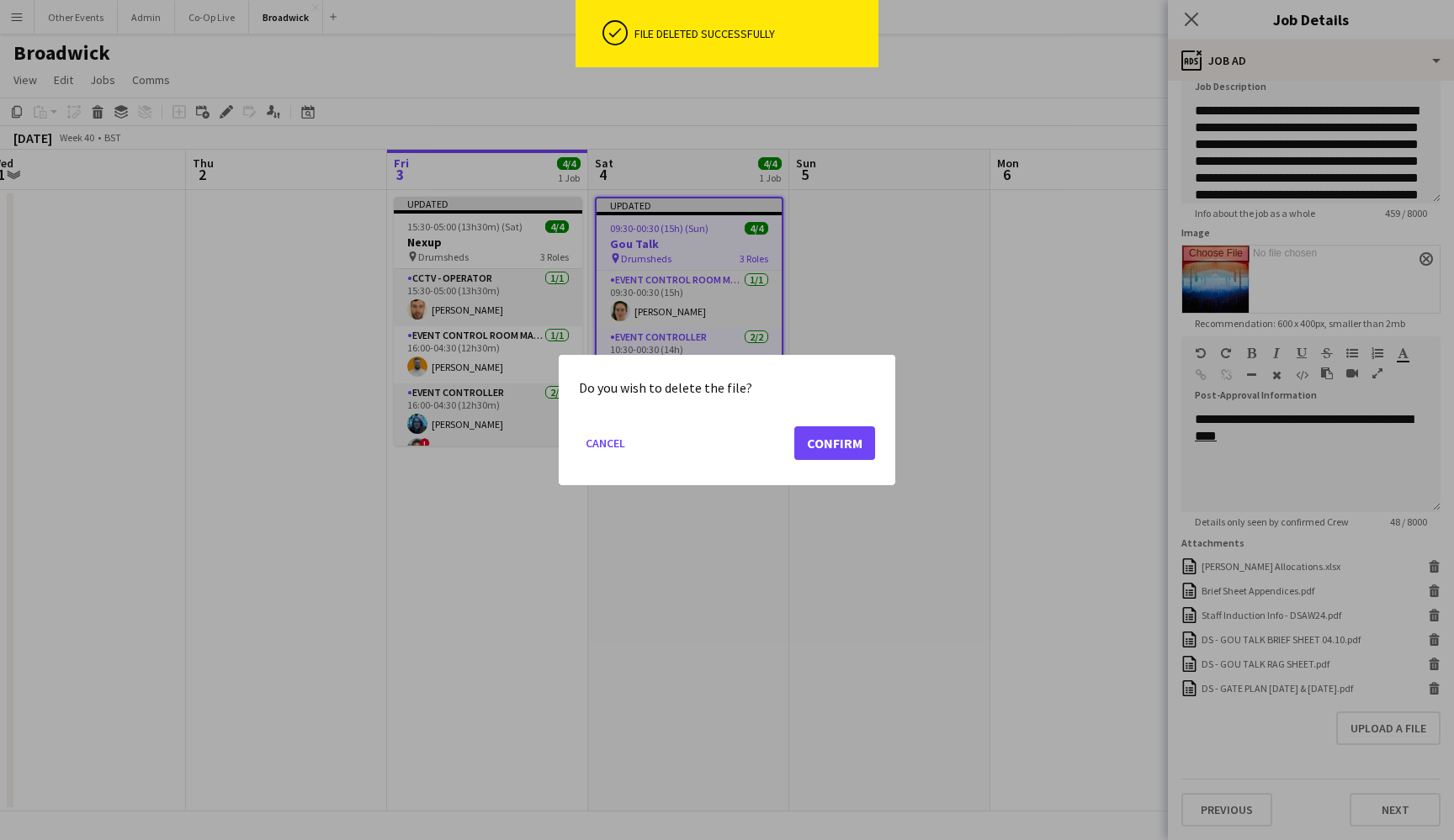
click at [843, 446] on button "Confirm" at bounding box center [835, 443] width 81 height 34
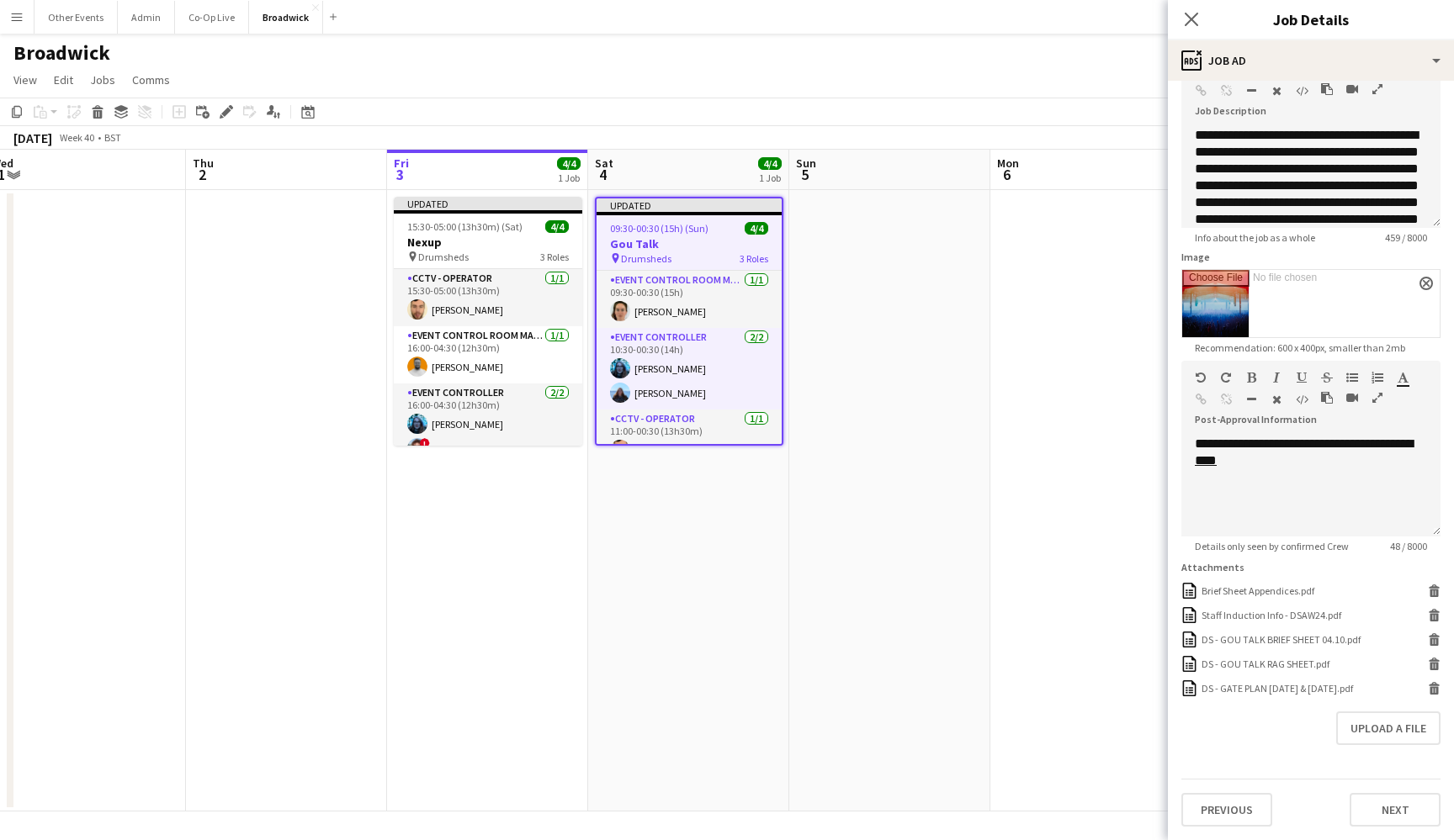
click at [1295, 736] on div "Upload a file" at bounding box center [1311, 728] width 260 height 34
click at [1193, 16] on icon "Close pop-in" at bounding box center [1190, 18] width 16 height 16
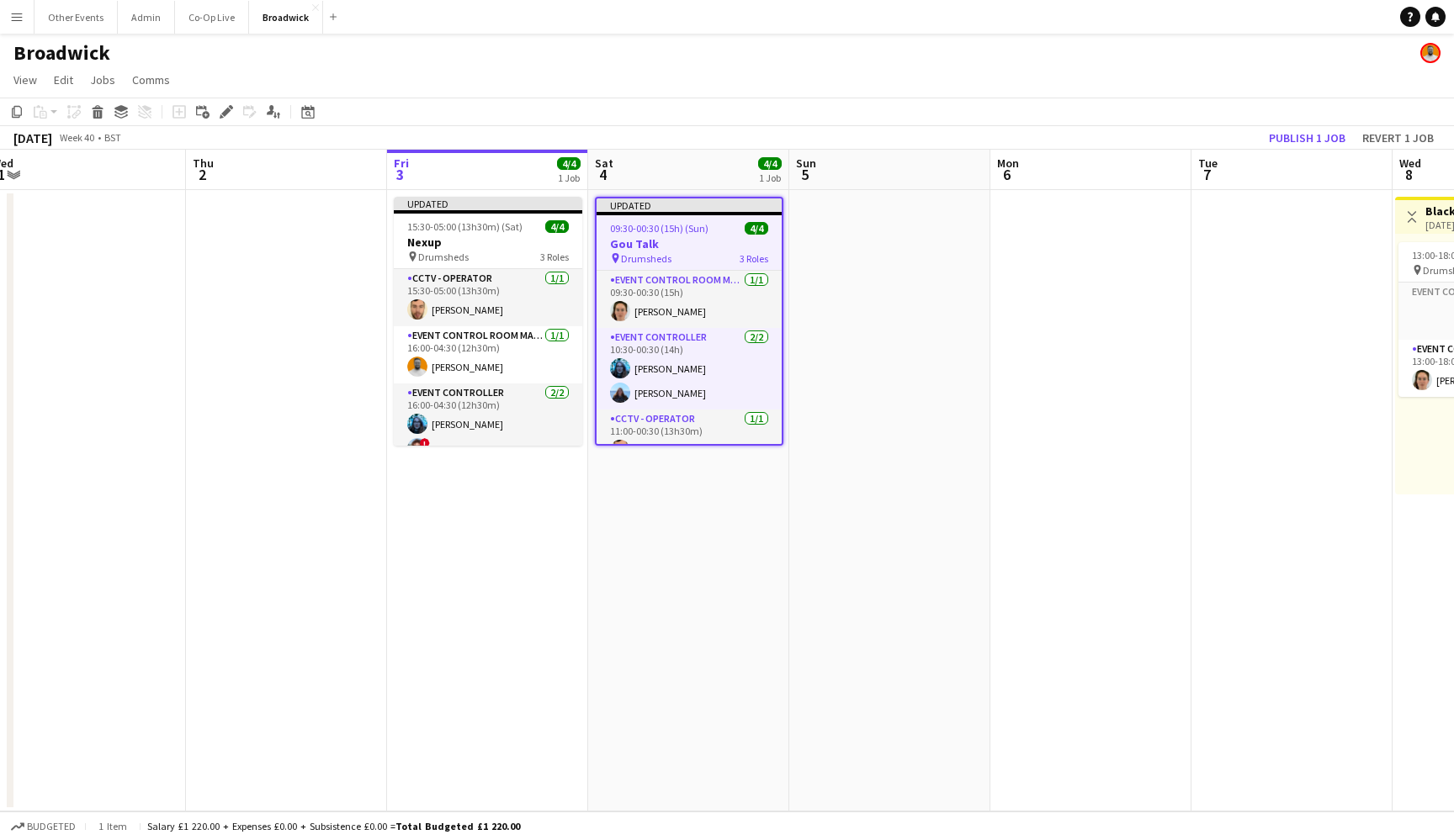
click at [1000, 417] on app-date-cell at bounding box center [1090, 501] width 201 height 622
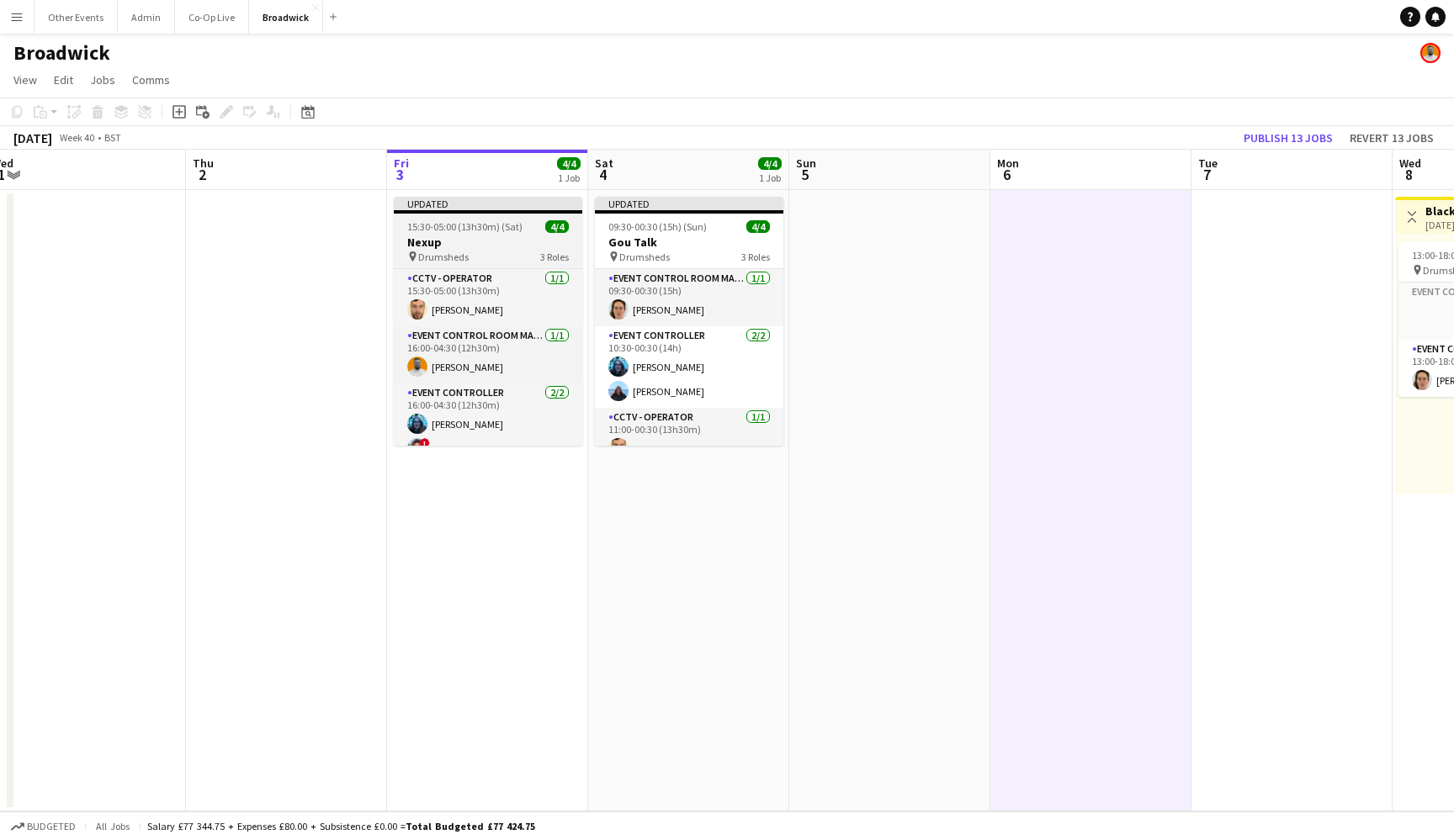
click at [537, 236] on h3 "Nexup" at bounding box center [488, 242] width 189 height 15
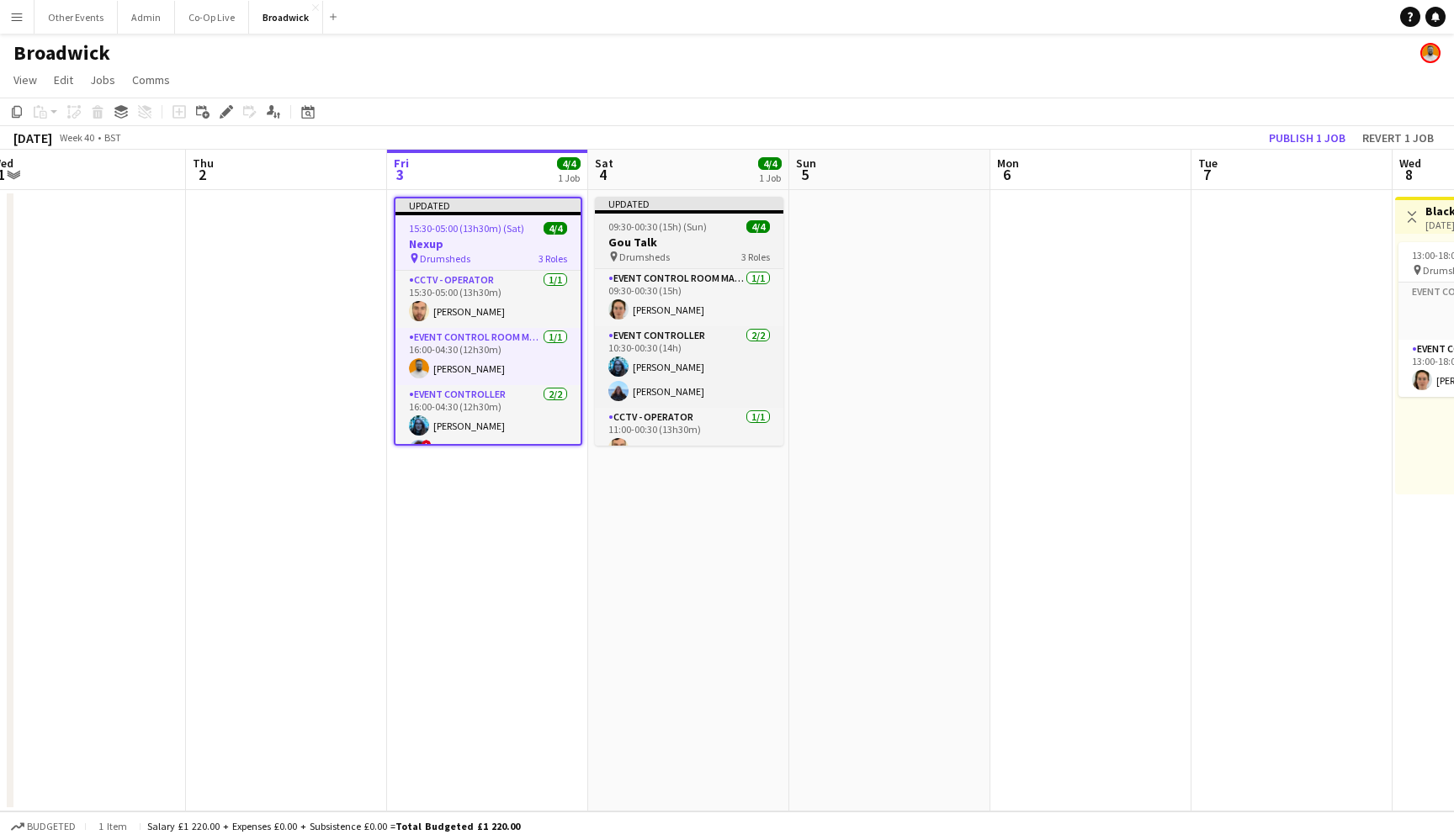
click at [730, 213] on div at bounding box center [688, 213] width 189 height 4
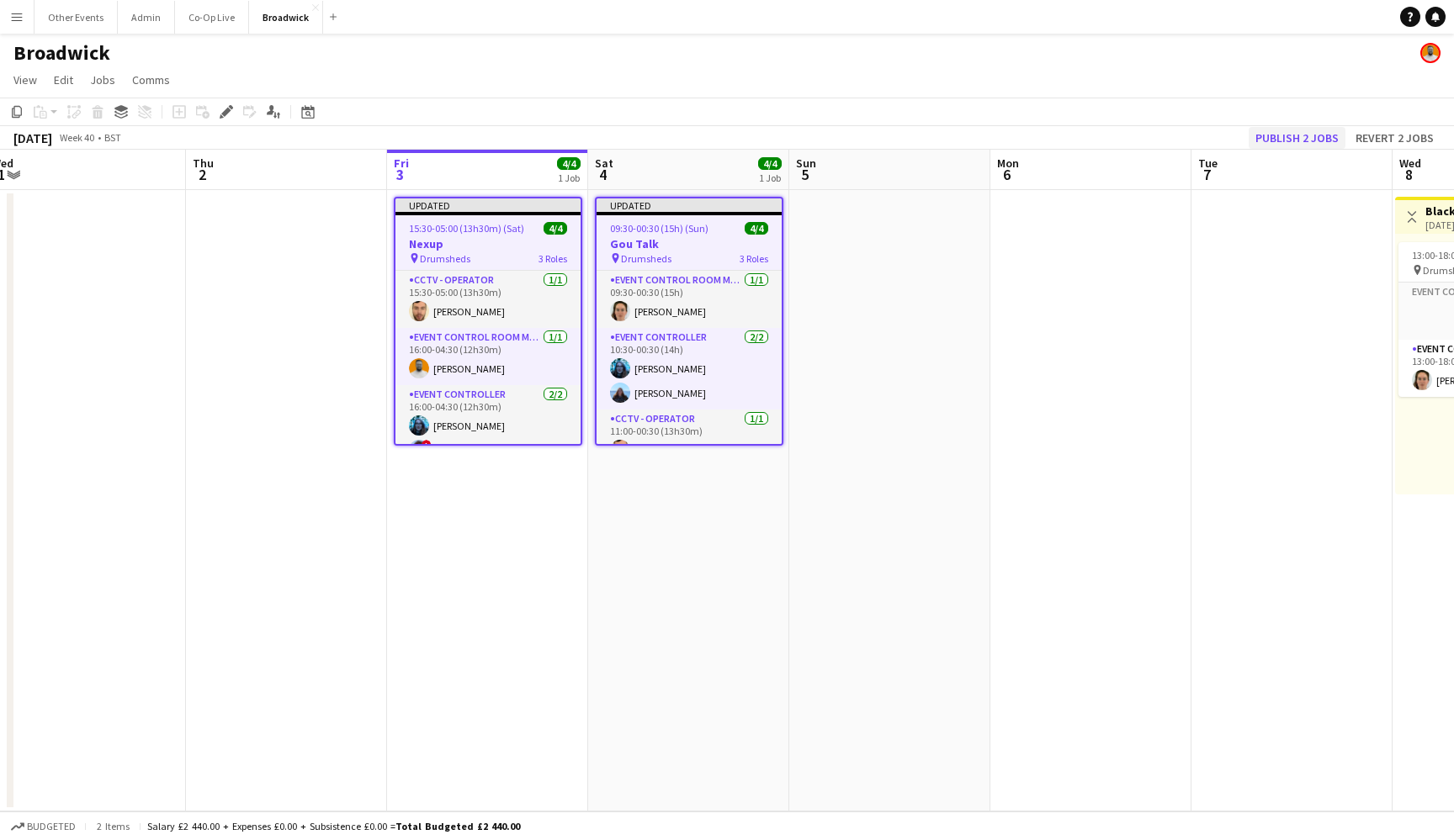
click at [1316, 132] on button "Publish 2 jobs" at bounding box center [1297, 138] width 97 height 22
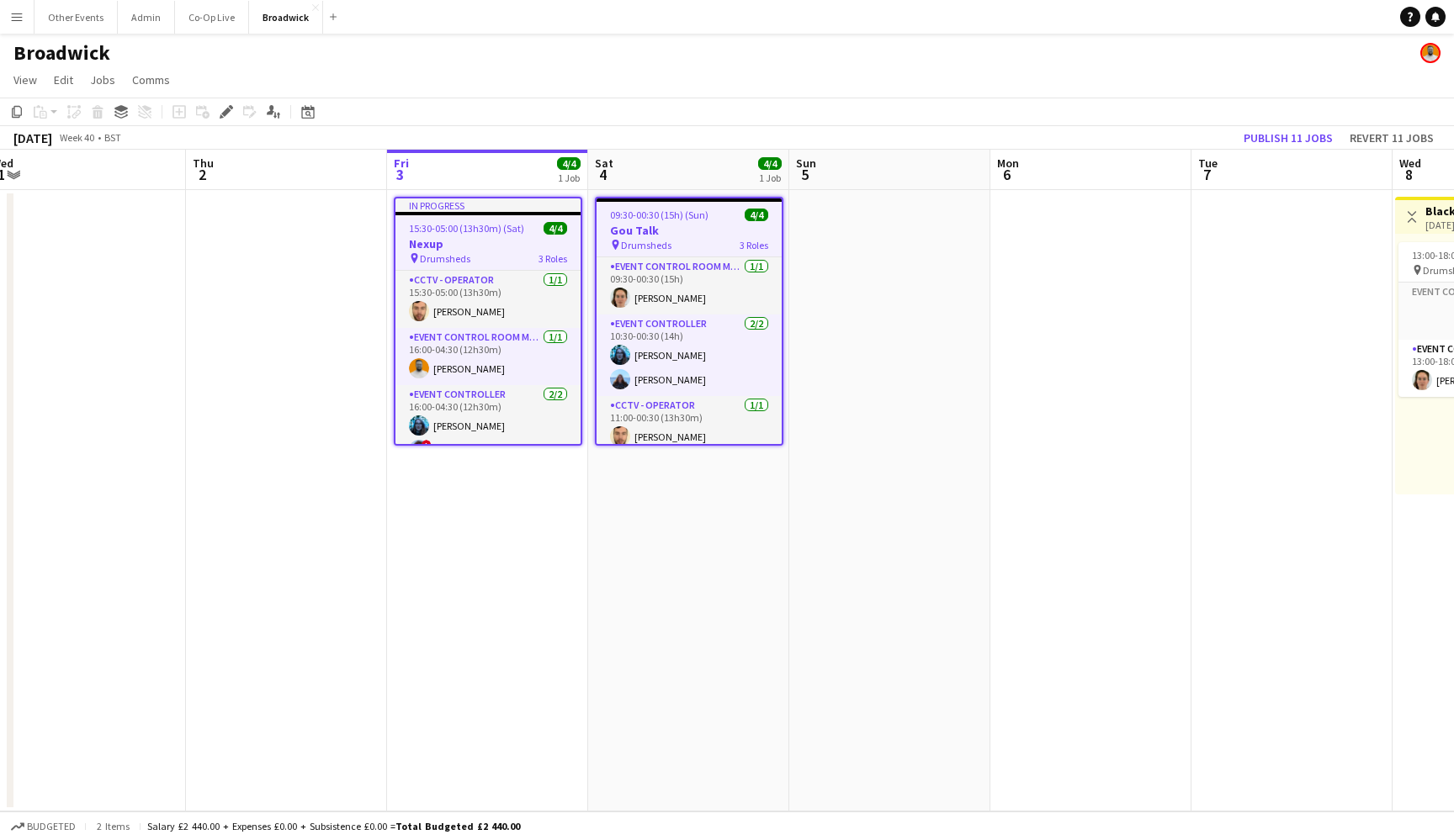
scroll to position [0, 0]
click at [678, 213] on span "09:30-00:30 (15h) (Sun)" at bounding box center [659, 215] width 98 height 13
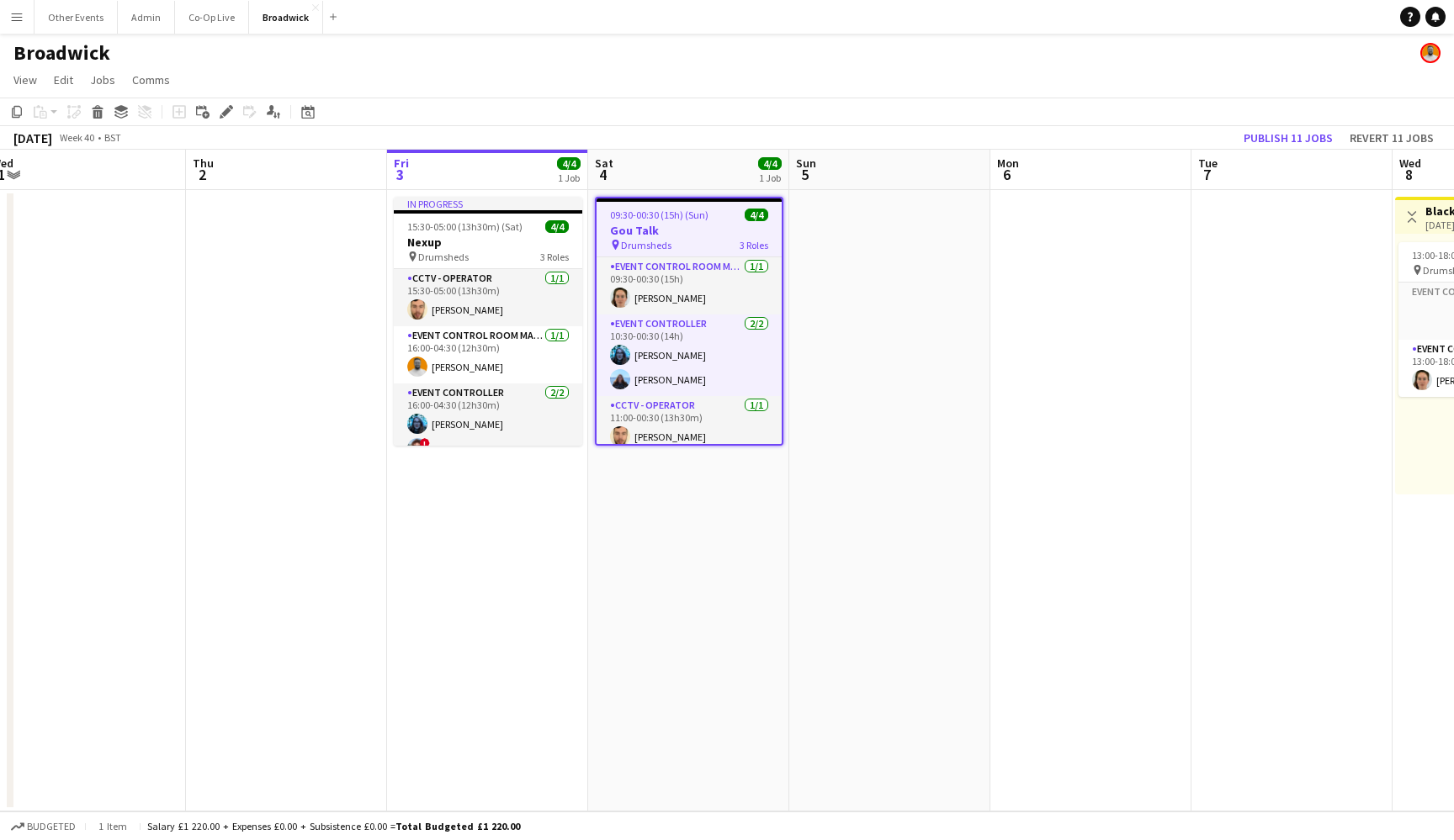
click at [848, 298] on app-date-cell at bounding box center [890, 501] width 201 height 622
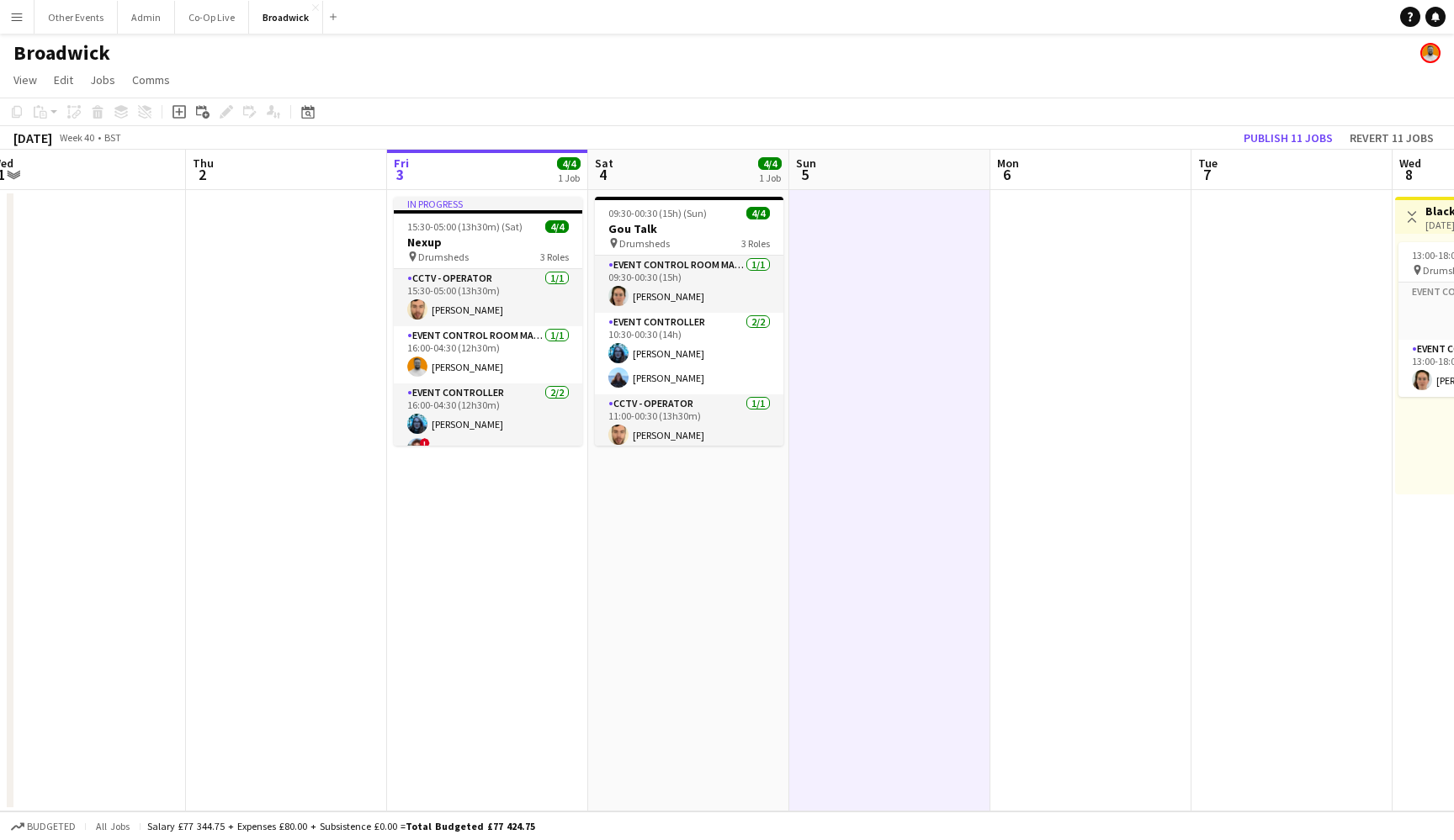
click at [261, 309] on app-date-cell at bounding box center [286, 501] width 201 height 622
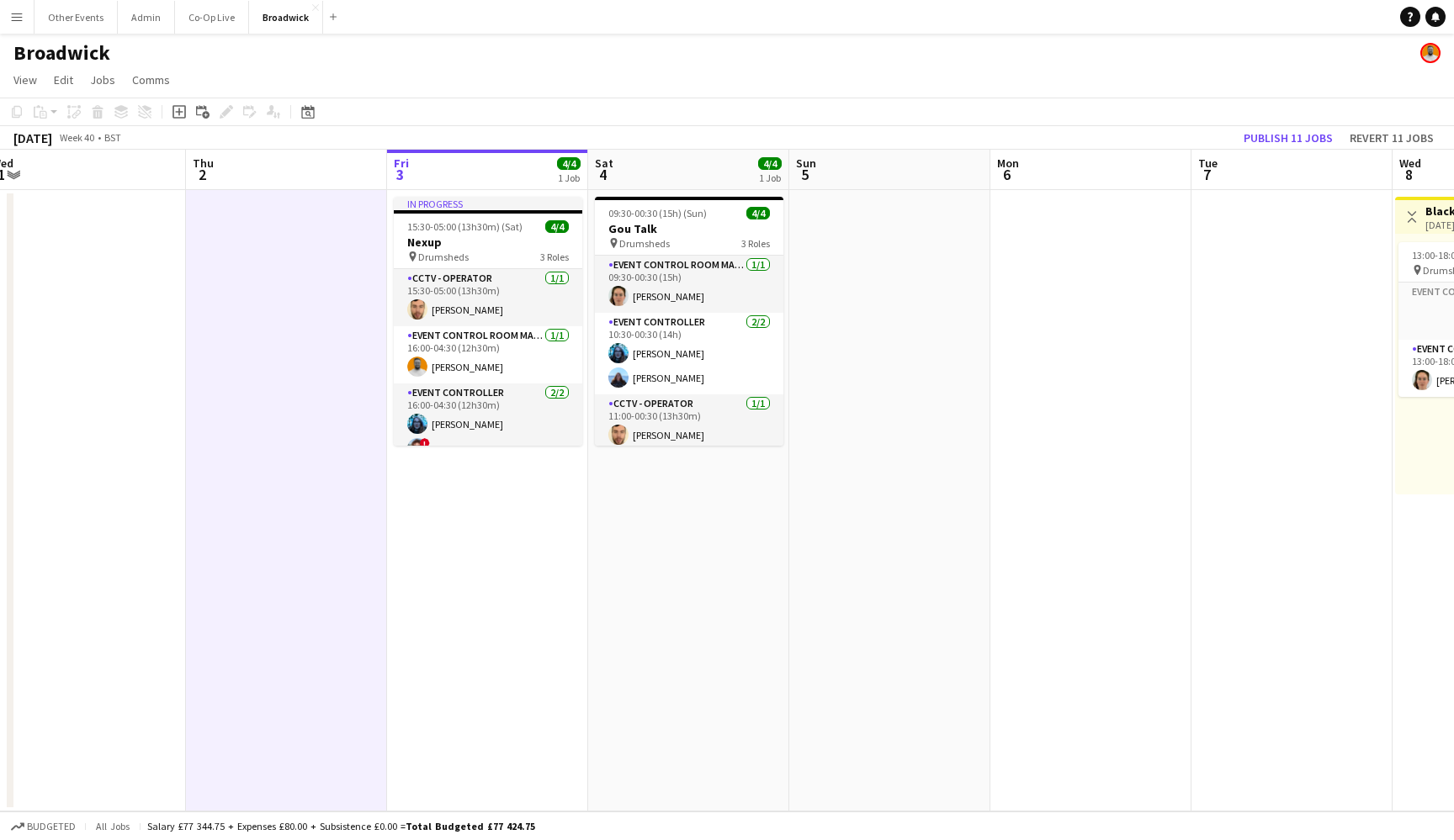
click at [654, 520] on app-date-cell "09:30-00:30 (15h) (Sun) 4/4 Gou Talk pin Drumsheds 3 Roles Event Control Room M…" at bounding box center [688, 501] width 201 height 622
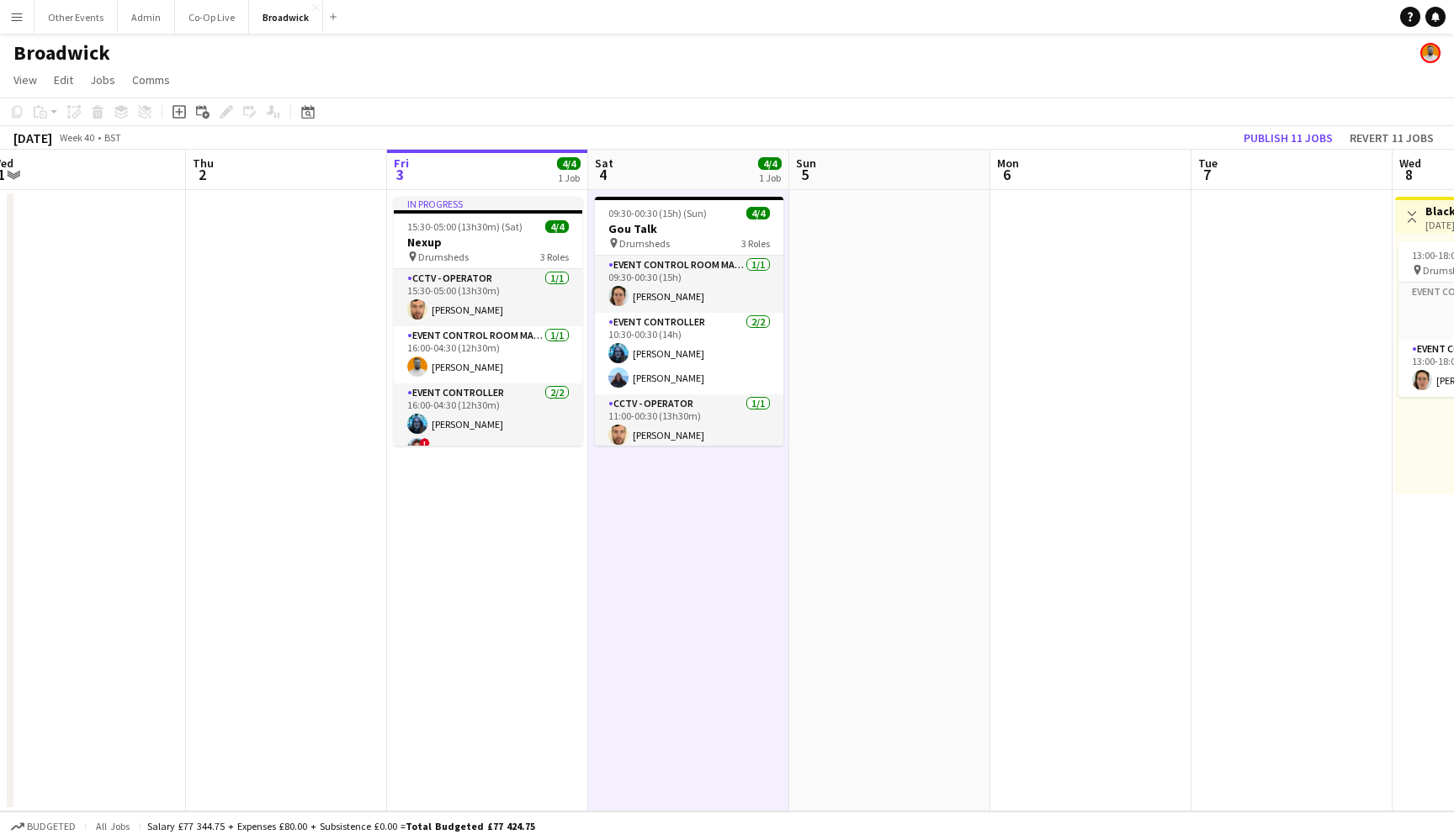
click at [495, 558] on app-date-cell "In progress 15:30-05:00 (13h30m) (Sat) 4/4 Nexup pin Drumsheds 3 Roles CCTV - O…" at bounding box center [488, 501] width 201 height 622
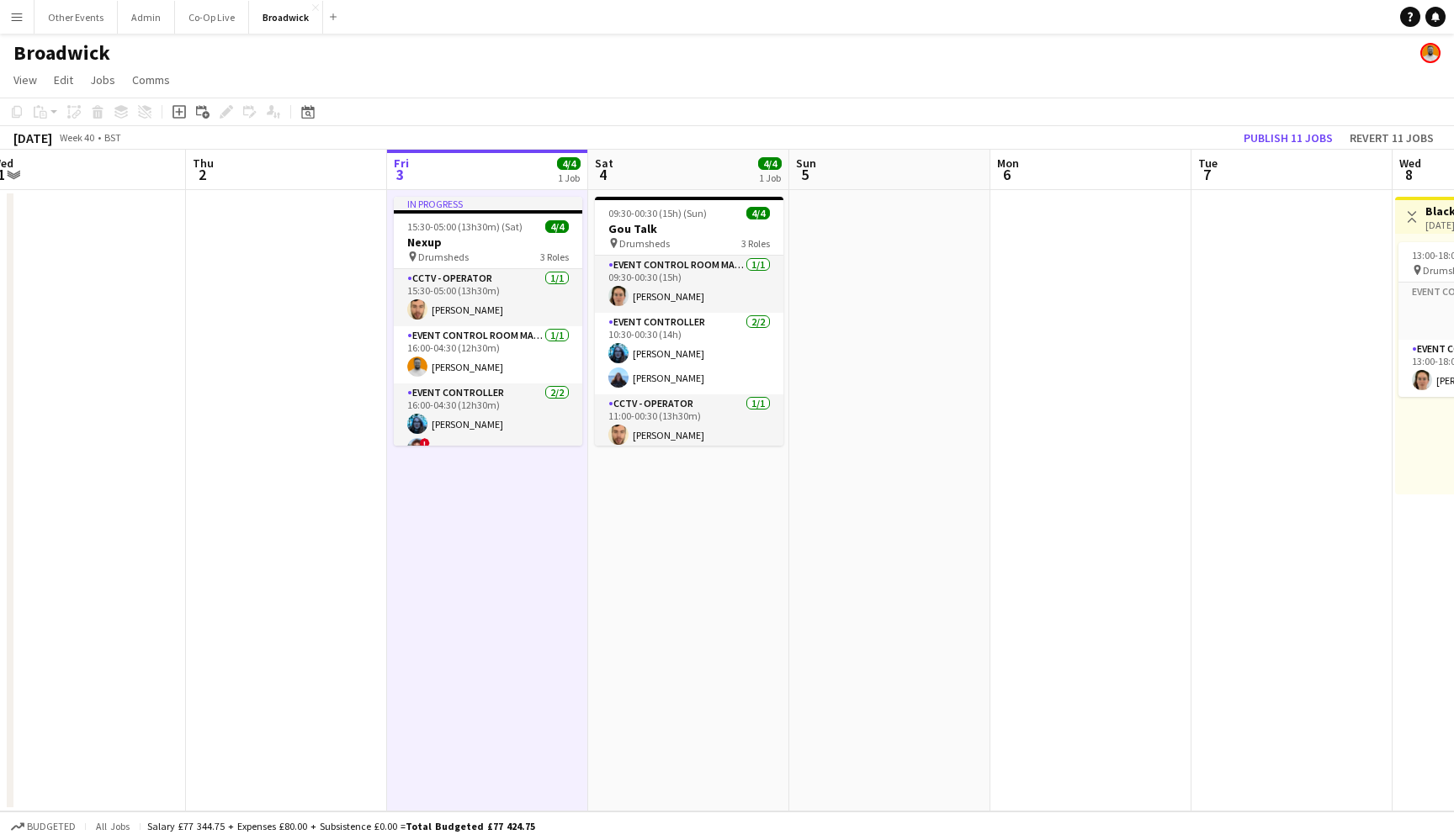
click at [894, 310] on app-date-cell at bounding box center [890, 501] width 201 height 622
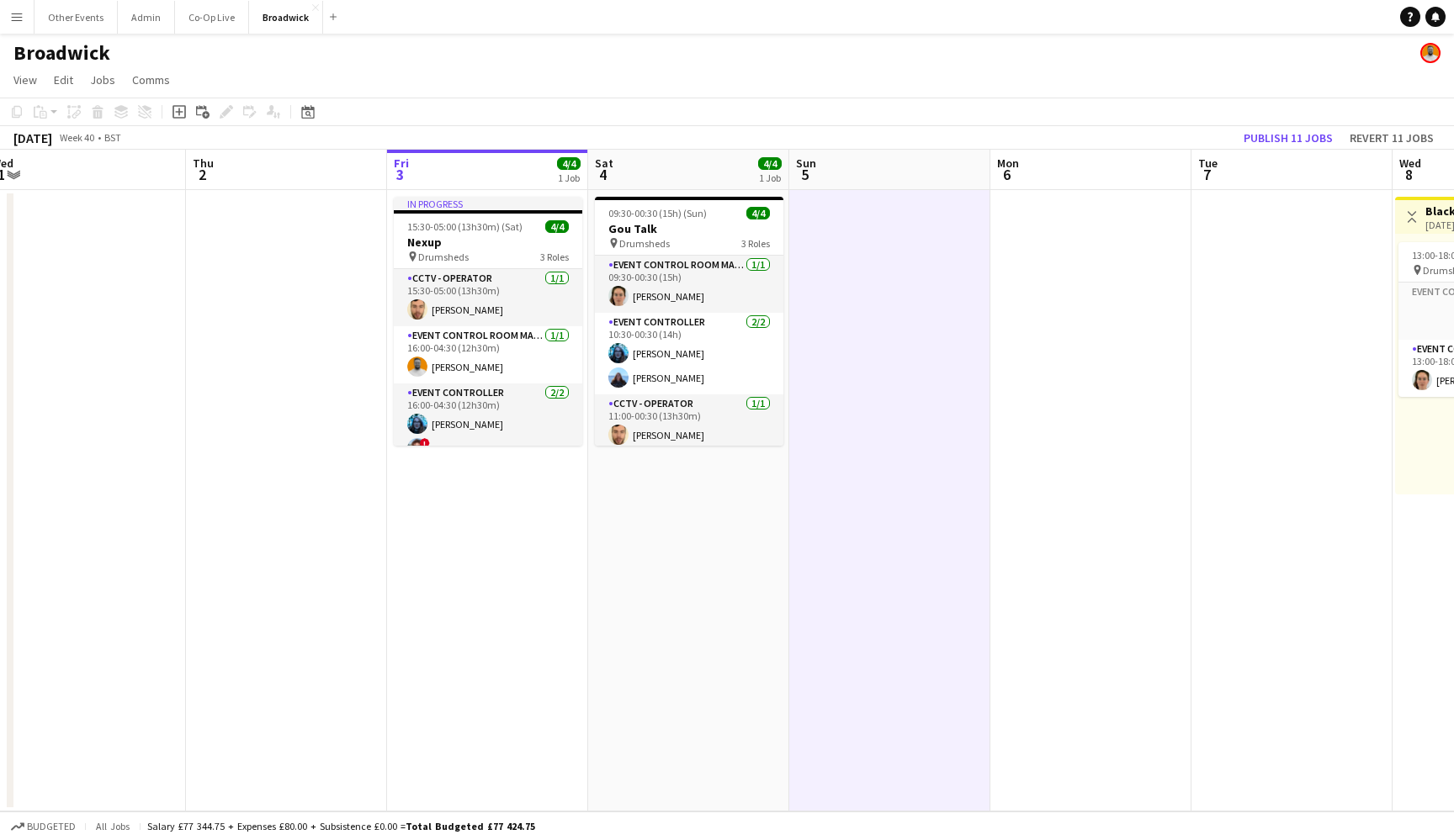
click at [909, 397] on app-date-cell at bounding box center [890, 501] width 201 height 622
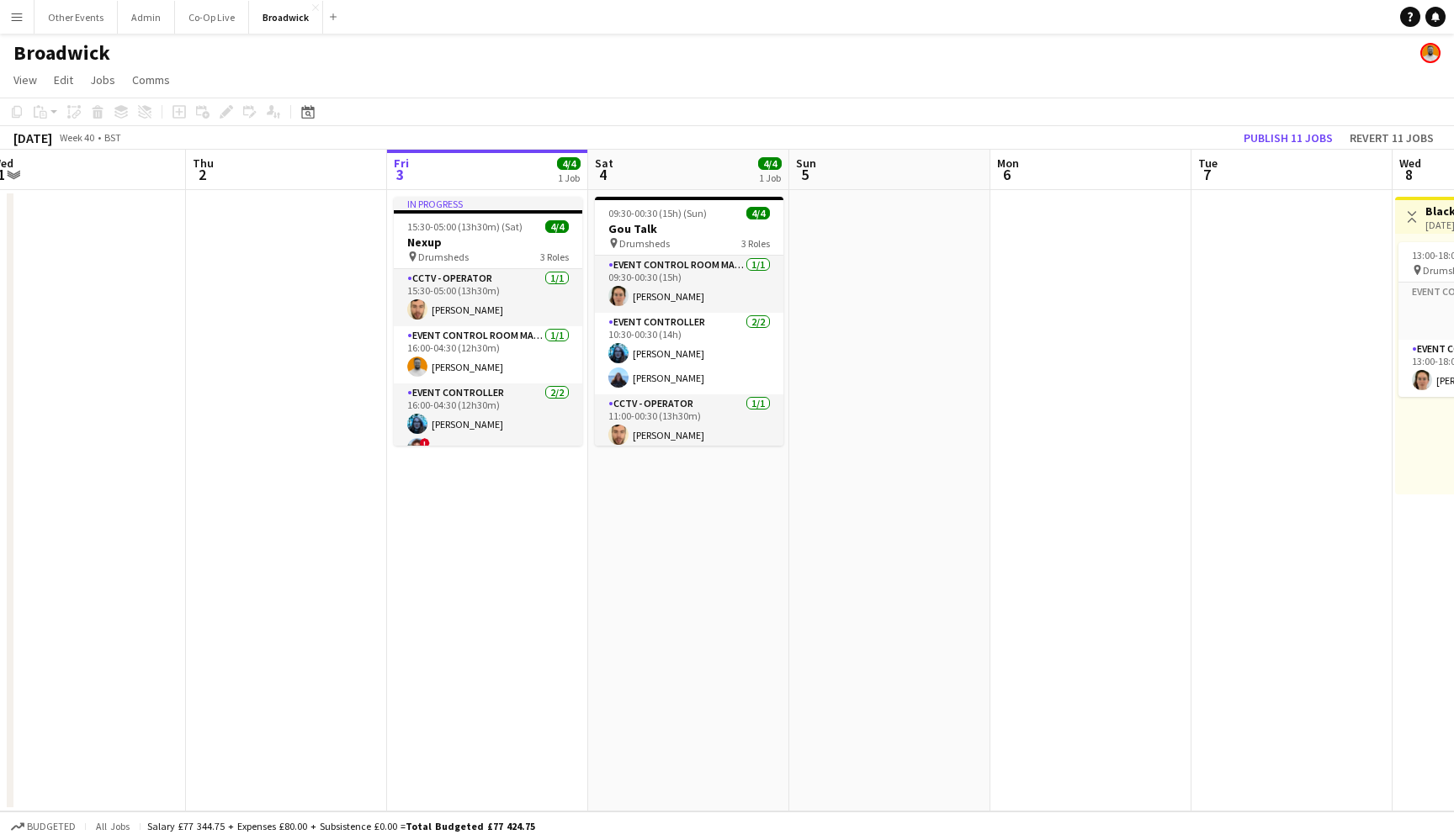
click at [898, 311] on app-date-cell at bounding box center [890, 501] width 201 height 622
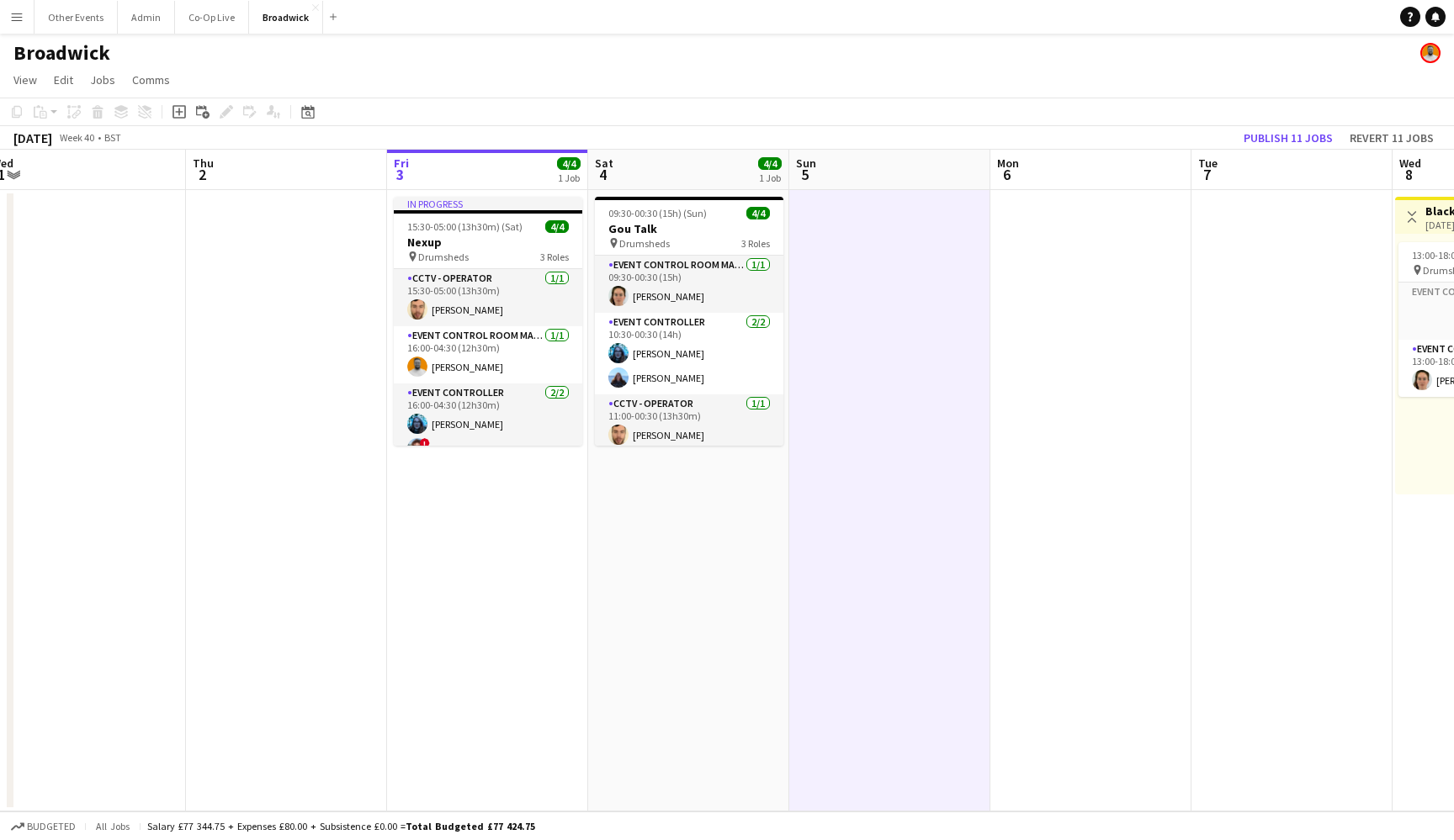
click at [865, 305] on app-date-cell at bounding box center [890, 501] width 201 height 622
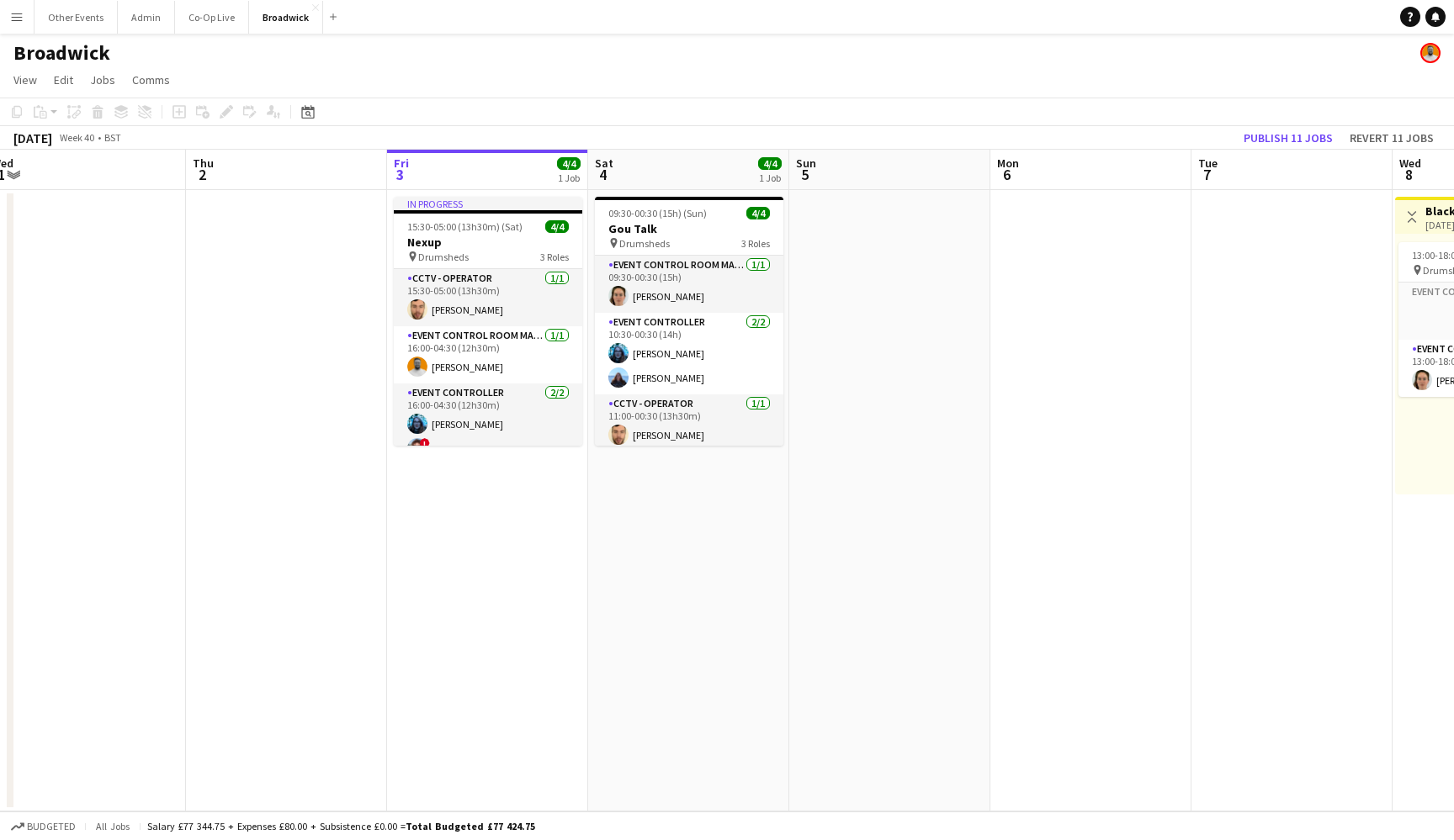
click at [875, 298] on app-date-cell at bounding box center [890, 501] width 201 height 622
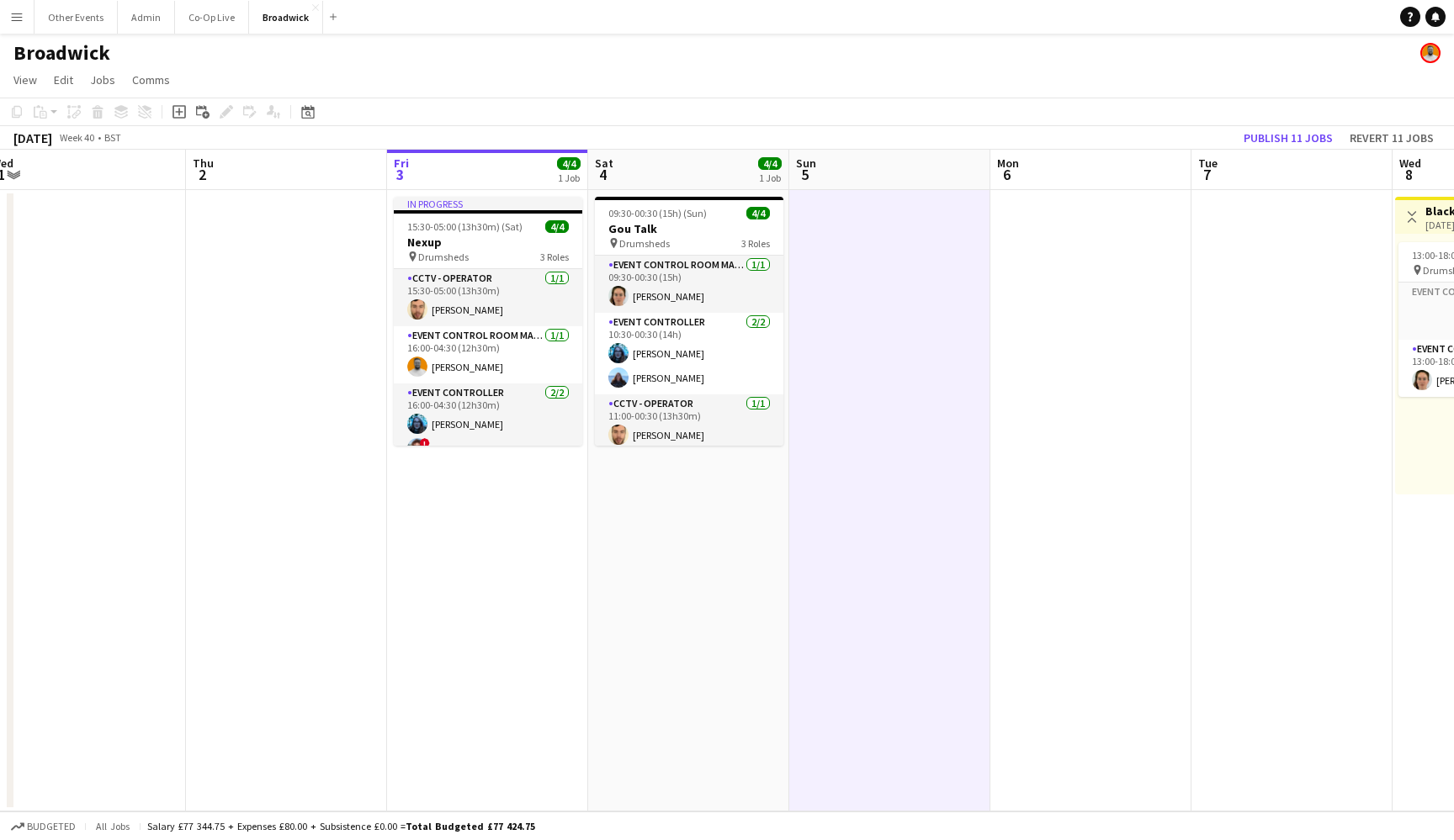
click at [875, 304] on app-date-cell at bounding box center [890, 501] width 201 height 622
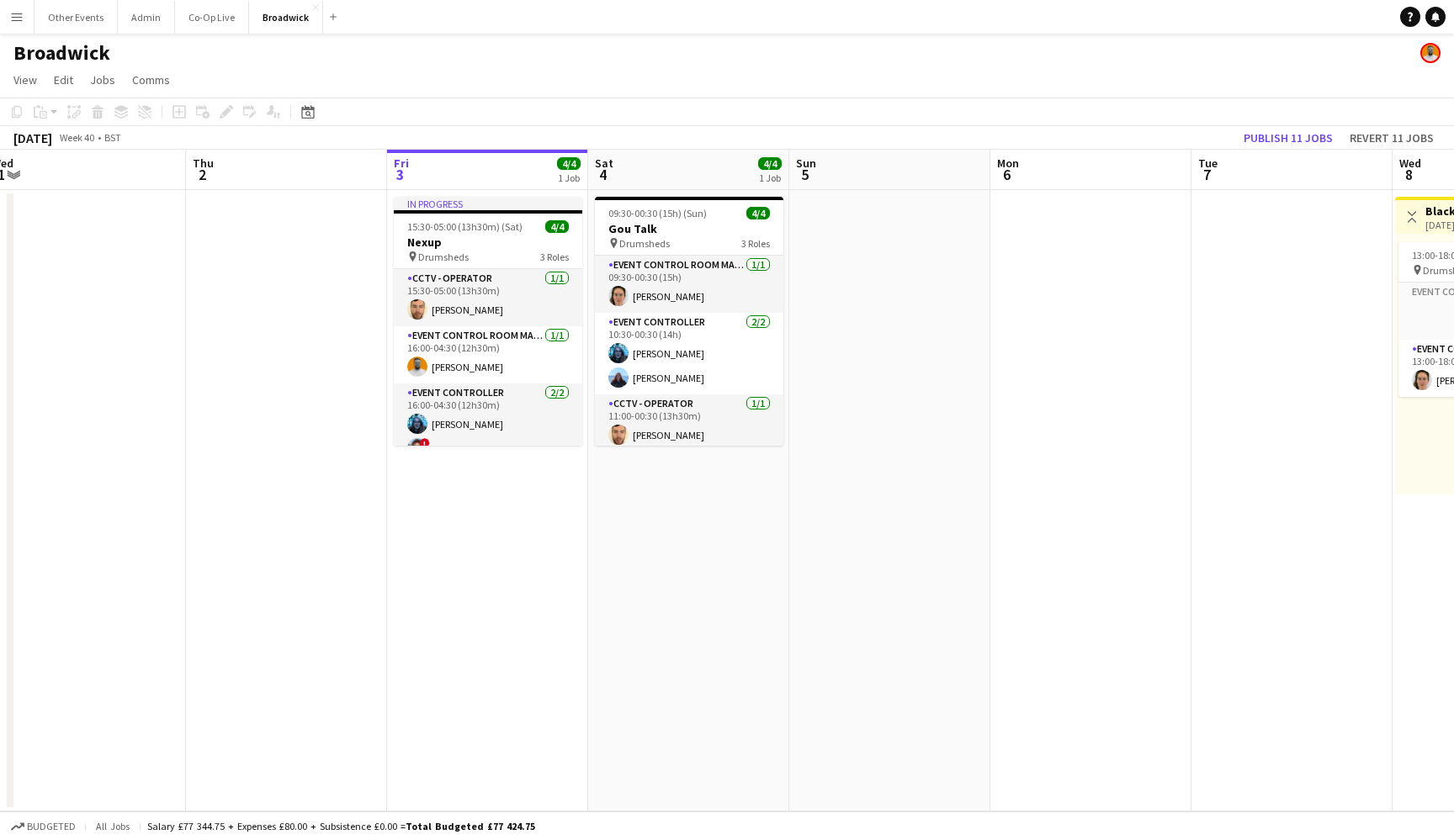
click at [716, 39] on div "Broadwick" at bounding box center [727, 50] width 1454 height 32
click at [750, 3] on app-navbar "Menu Boards Boards Boards All jobs Status Workforce Workforce My Workforce Recr…" at bounding box center [727, 17] width 1454 height 34
click at [1090, 75] on app-page-menu "View Day view expanded Day view collapsed Month view Date picker Jump to [DATE]…" at bounding box center [727, 81] width 1454 height 32
